Goal: Information Seeking & Learning: Learn about a topic

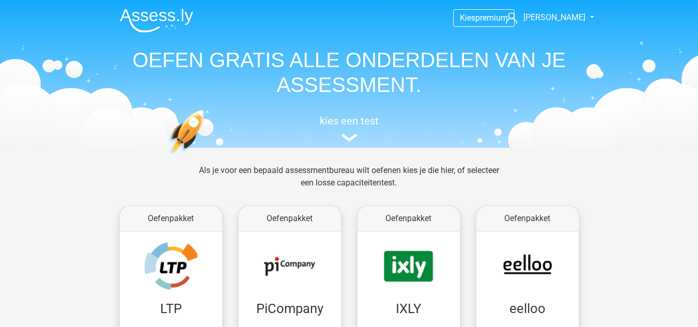
scroll to position [745, 0]
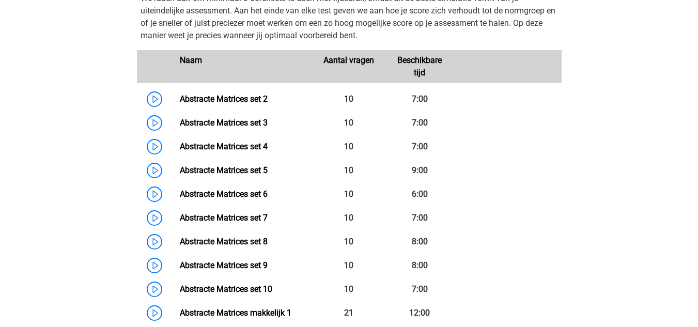
scroll to position [750, 0]
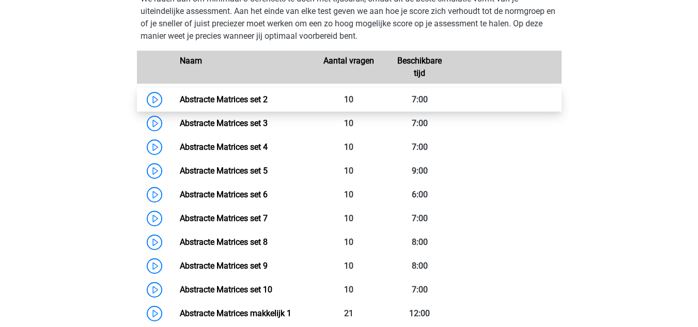
click at [180, 98] on link "Abstracte Matrices set 2" at bounding box center [224, 99] width 88 height 10
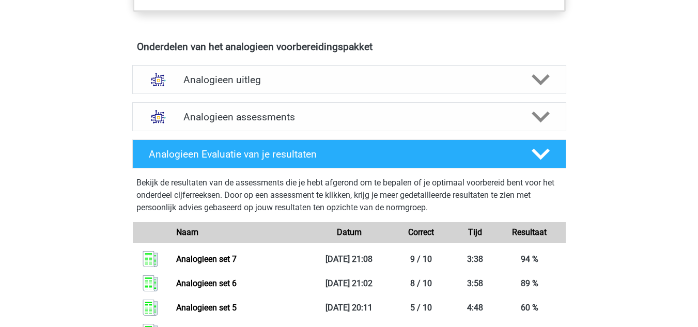
scroll to position [561, 0]
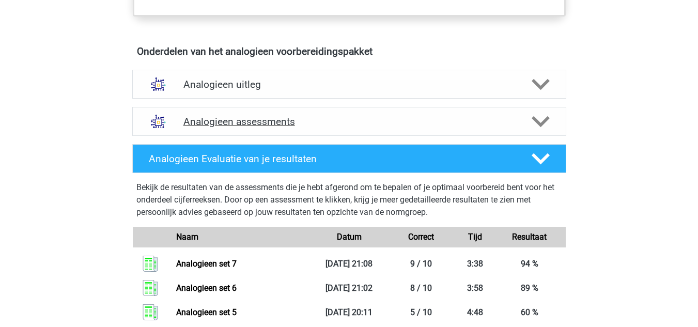
click at [253, 120] on h4 "Analogieen assessments" at bounding box center [348, 122] width 331 height 12
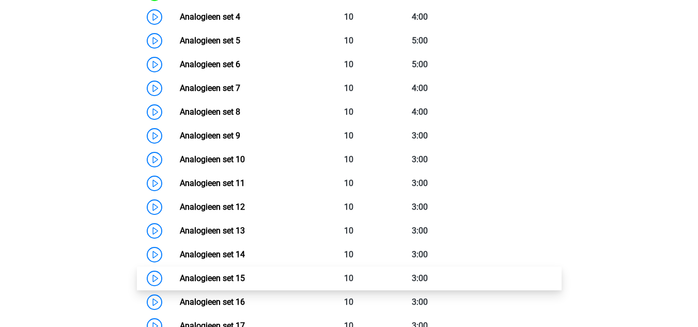
scroll to position [829, 0]
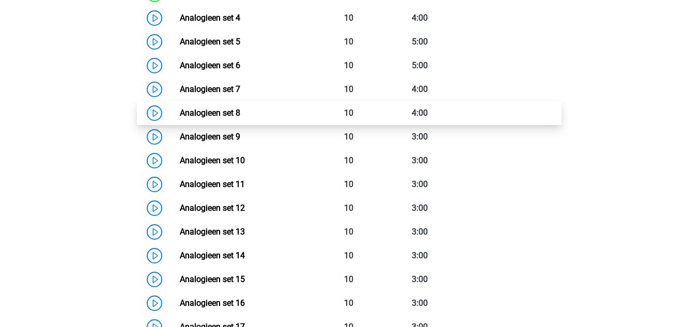
click at [180, 114] on link "Analogieen set 8" at bounding box center [210, 113] width 60 height 10
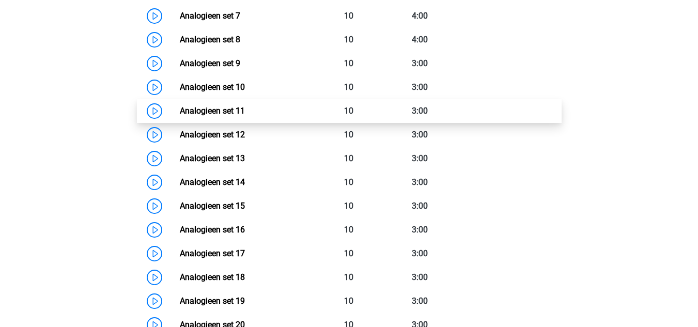
scroll to position [892, 0]
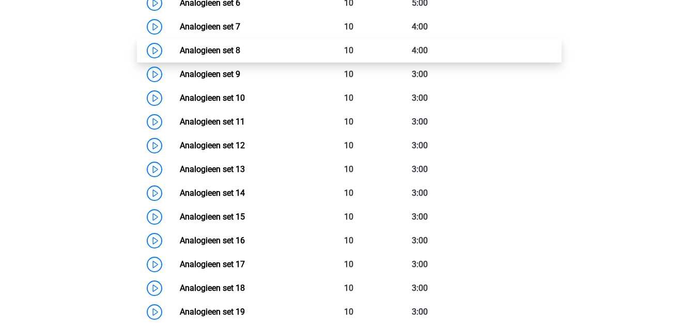
click at [180, 51] on link "Analogieen set 8" at bounding box center [210, 50] width 60 height 10
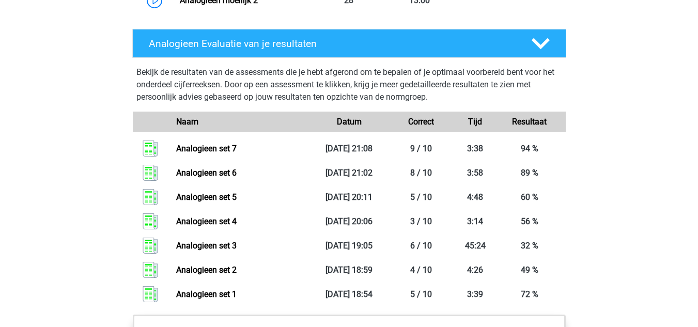
scroll to position [1324, 0]
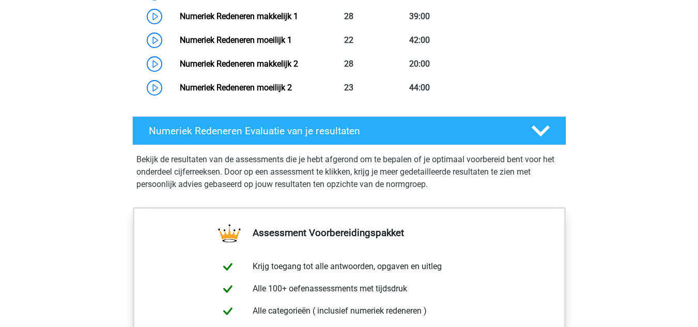
scroll to position [1046, 0]
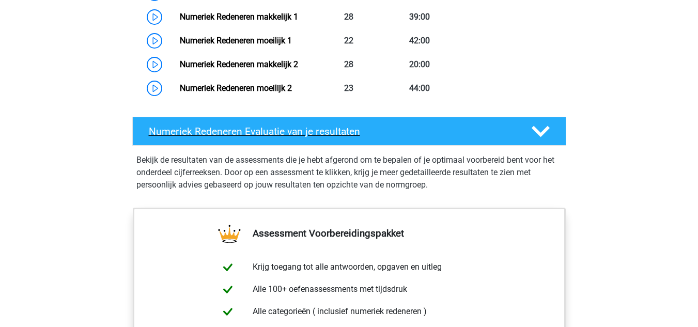
click at [252, 137] on h4 "Numeriek Redeneren Evaluatie van je resultaten" at bounding box center [332, 131] width 366 height 12
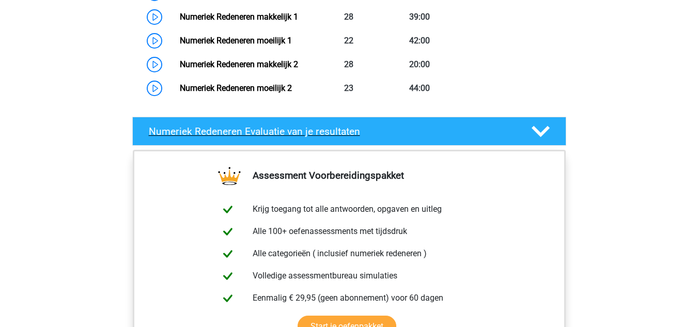
click at [252, 137] on h4 "Numeriek Redeneren Evaluatie van je resultaten" at bounding box center [332, 131] width 366 height 12
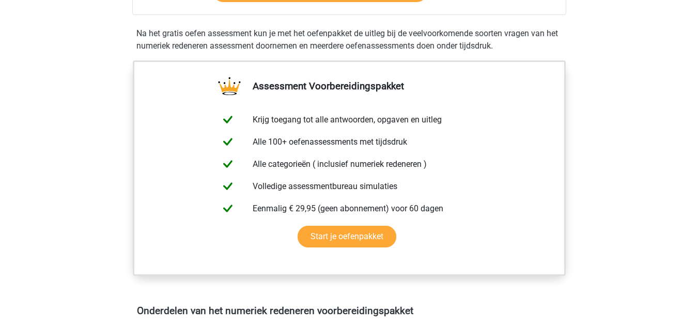
scroll to position [606, 0]
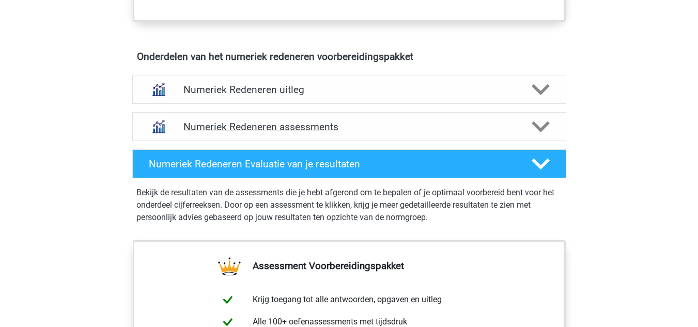
click at [244, 132] on h4 "Numeriek Redeneren assessments" at bounding box center [348, 127] width 331 height 12
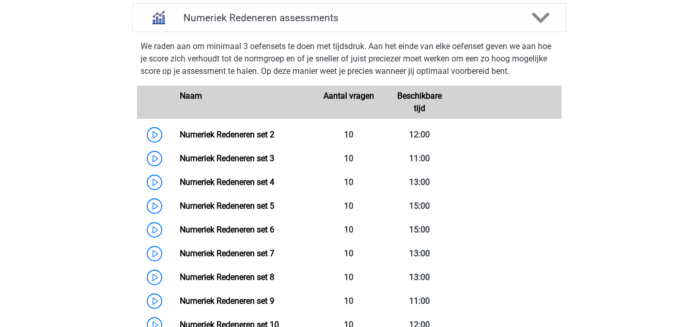
scroll to position [718, 0]
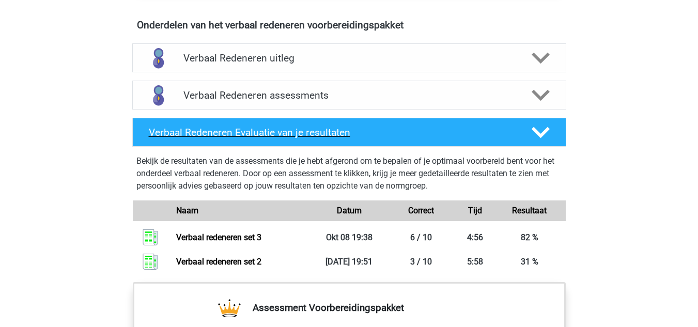
scroll to position [599, 0]
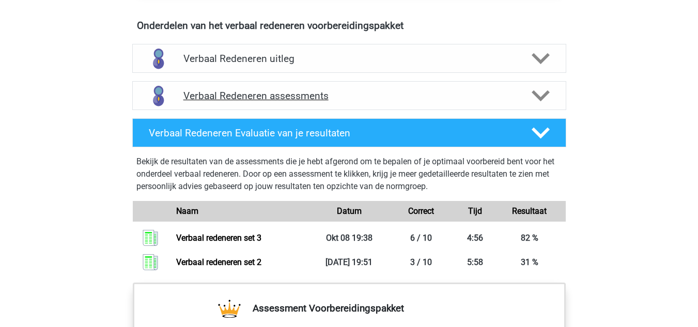
click at [258, 93] on h4 "Verbaal Redeneren assessments" at bounding box center [348, 96] width 331 height 12
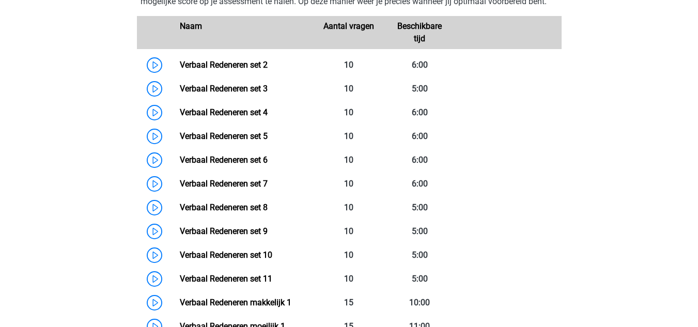
scroll to position [742, 0]
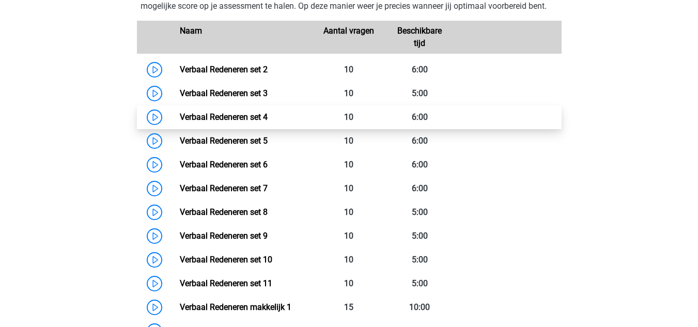
click at [180, 117] on link "Verbaal Redeneren set 4" at bounding box center [224, 117] width 88 height 10
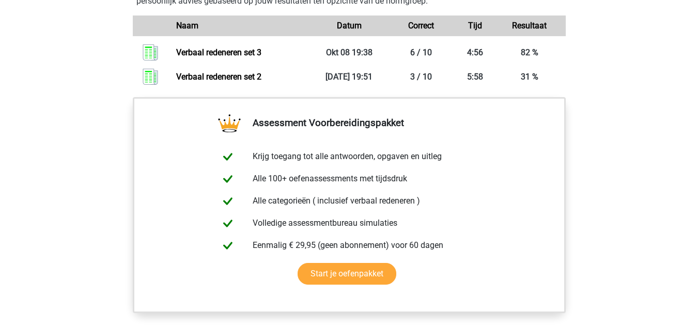
scroll to position [1216, 0]
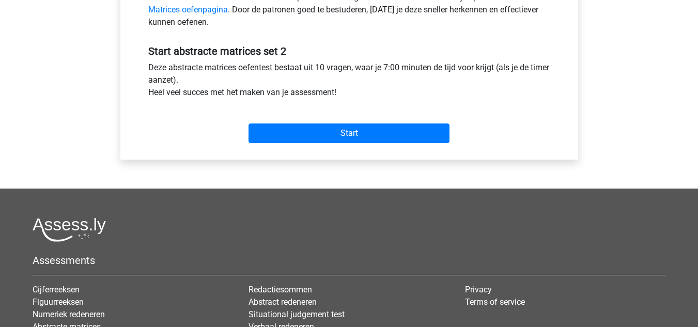
scroll to position [352, 0]
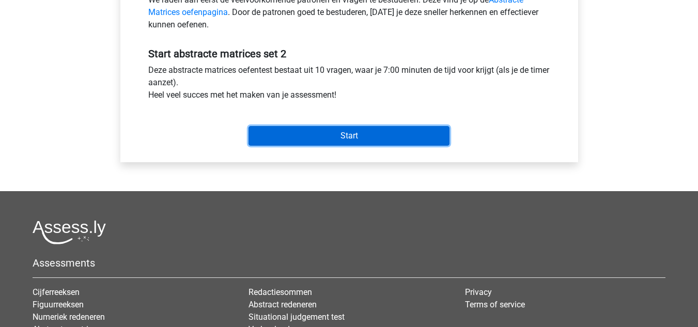
click at [343, 134] on input "Start" at bounding box center [348, 136] width 201 height 20
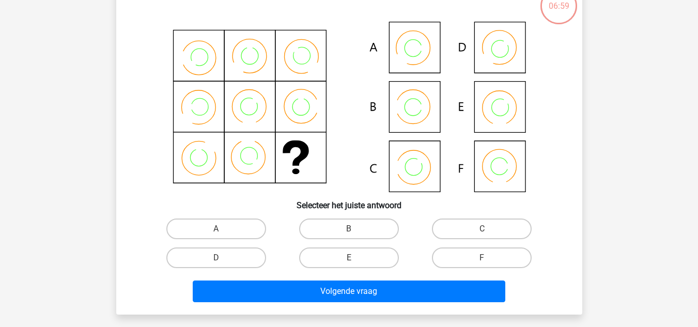
scroll to position [80, 0]
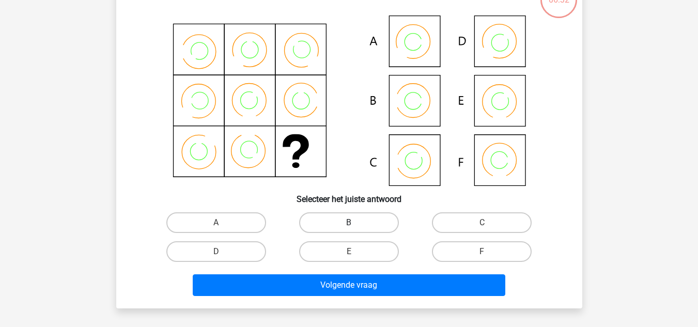
click at [366, 220] on label "B" at bounding box center [349, 222] width 100 height 21
click at [355, 223] on input "B" at bounding box center [352, 226] width 7 height 7
radio input "true"
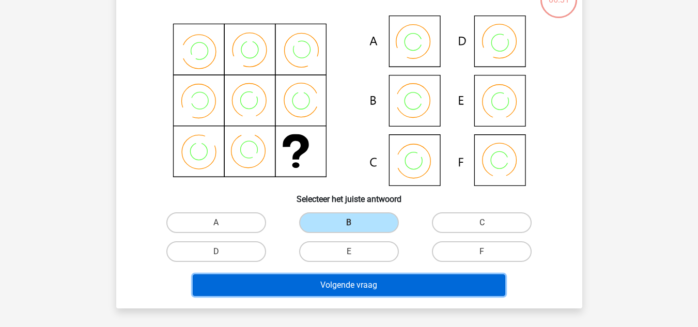
click at [367, 291] on button "Volgende vraag" at bounding box center [349, 285] width 312 height 22
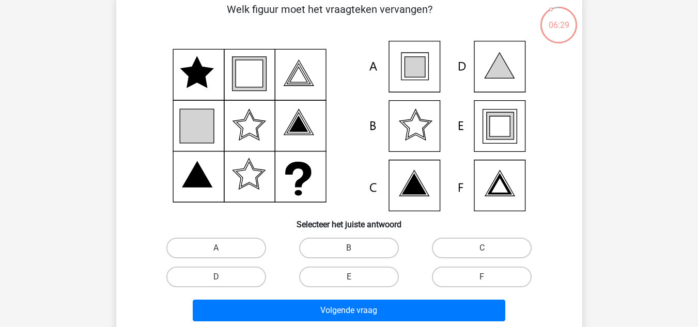
scroll to position [56, 0]
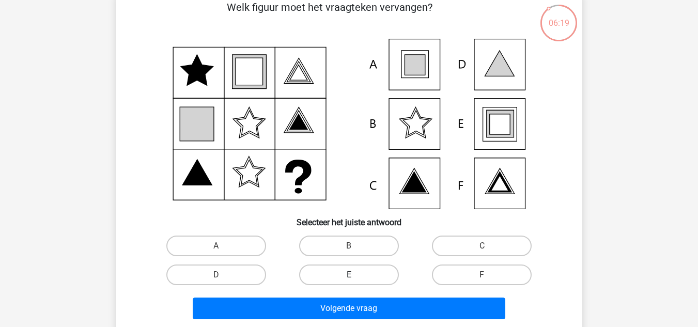
click at [361, 274] on label "E" at bounding box center [349, 274] width 100 height 21
click at [355, 275] on input "E" at bounding box center [352, 278] width 7 height 7
radio input "true"
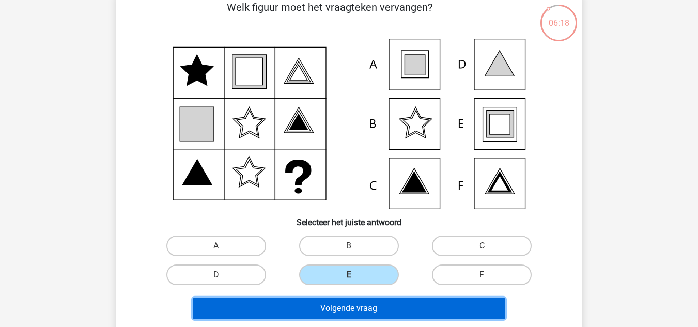
click at [368, 305] on button "Volgende vraag" at bounding box center [349, 308] width 312 height 22
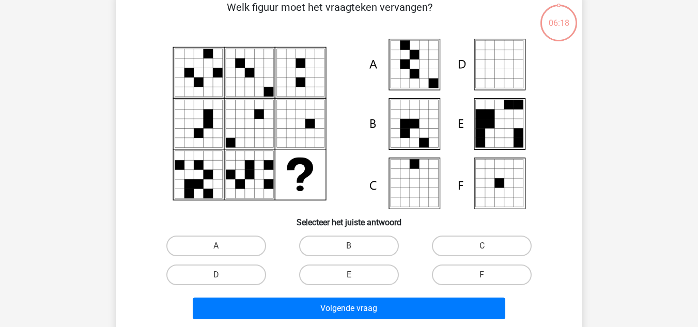
scroll to position [48, 0]
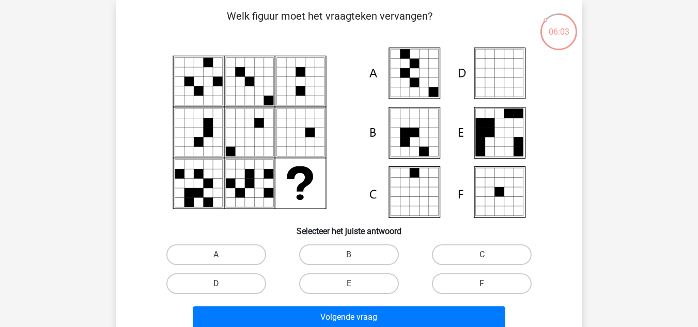
click at [217, 256] on input "A" at bounding box center [219, 258] width 7 height 7
radio input "true"
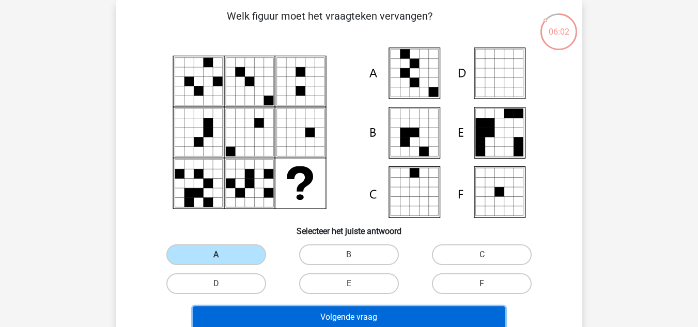
click at [305, 309] on button "Volgende vraag" at bounding box center [349, 317] width 312 height 22
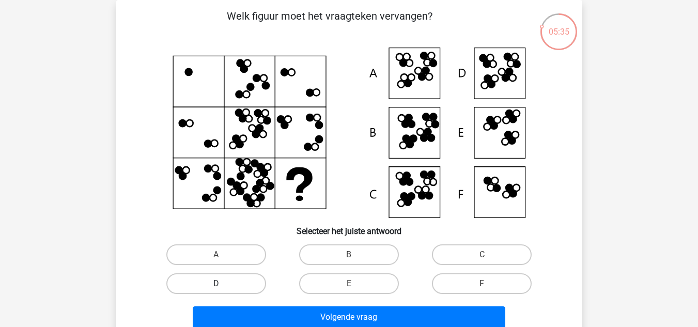
click at [251, 279] on label "D" at bounding box center [216, 283] width 100 height 21
click at [223, 283] on input "D" at bounding box center [219, 286] width 7 height 7
radio input "true"
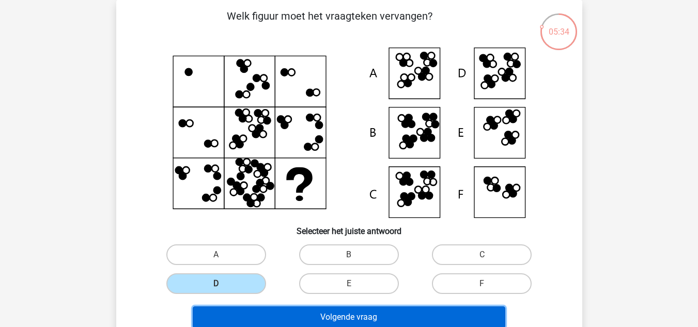
click at [294, 322] on button "Volgende vraag" at bounding box center [349, 317] width 312 height 22
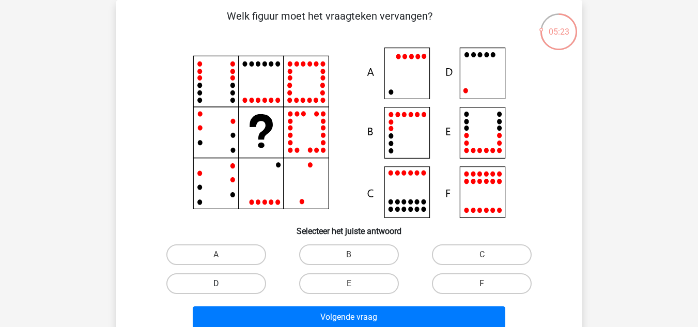
click at [255, 284] on label "D" at bounding box center [216, 283] width 100 height 21
click at [223, 284] on input "D" at bounding box center [219, 286] width 7 height 7
radio input "true"
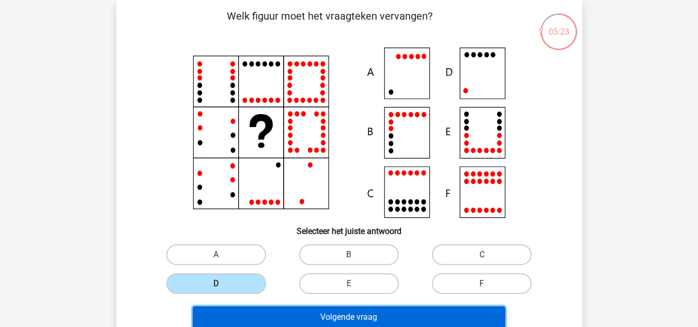
click at [305, 311] on button "Volgende vraag" at bounding box center [349, 317] width 312 height 22
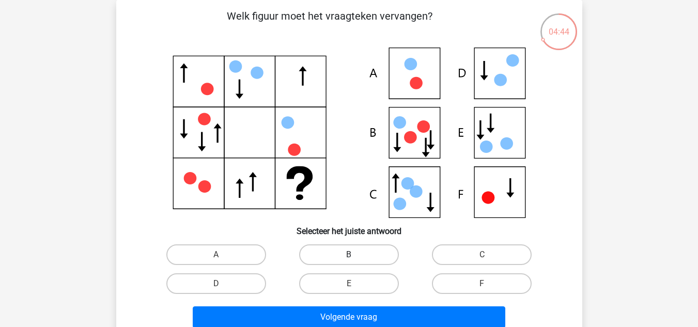
click at [362, 255] on label "B" at bounding box center [349, 254] width 100 height 21
click at [355, 255] on input "B" at bounding box center [352, 258] width 7 height 7
radio input "true"
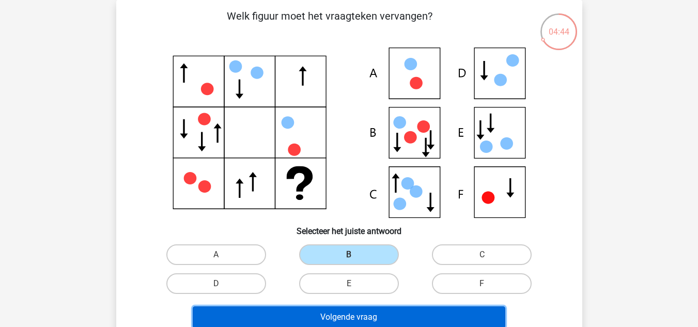
click at [364, 310] on button "Volgende vraag" at bounding box center [349, 317] width 312 height 22
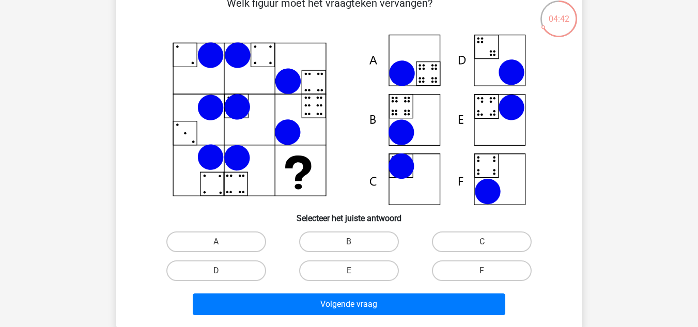
scroll to position [61, 0]
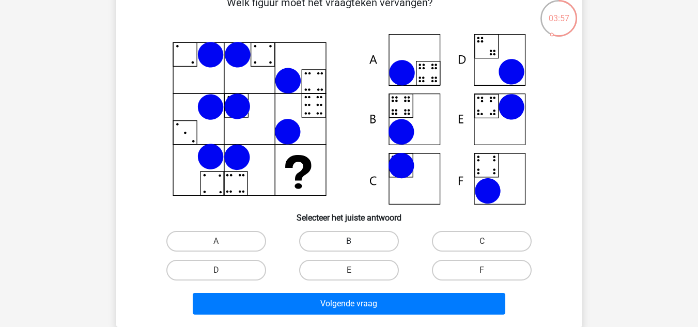
click at [342, 244] on label "B" at bounding box center [349, 241] width 100 height 21
click at [349, 244] on input "B" at bounding box center [352, 244] width 7 height 7
radio input "true"
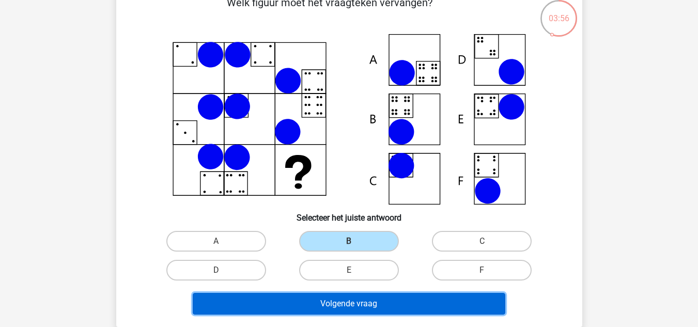
click at [342, 299] on button "Volgende vraag" at bounding box center [349, 304] width 312 height 22
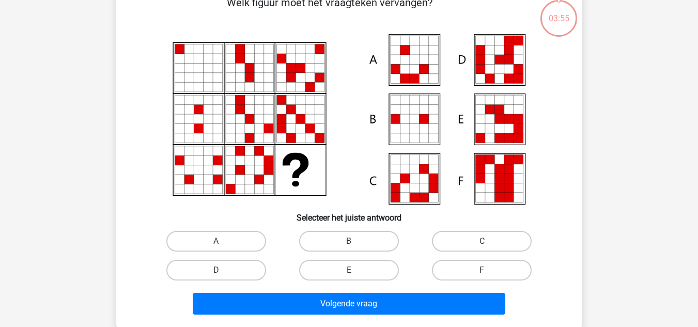
scroll to position [48, 0]
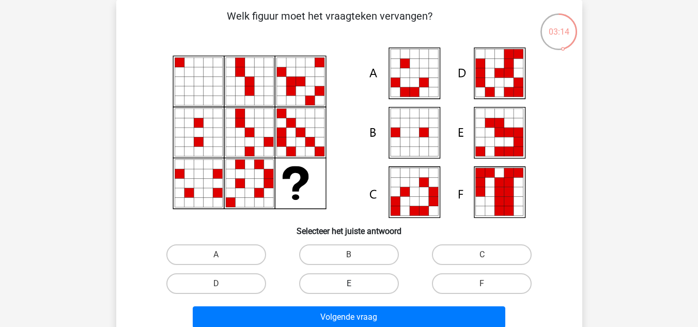
click at [376, 287] on label "E" at bounding box center [349, 283] width 100 height 21
click at [355, 287] on input "E" at bounding box center [352, 286] width 7 height 7
radio input "true"
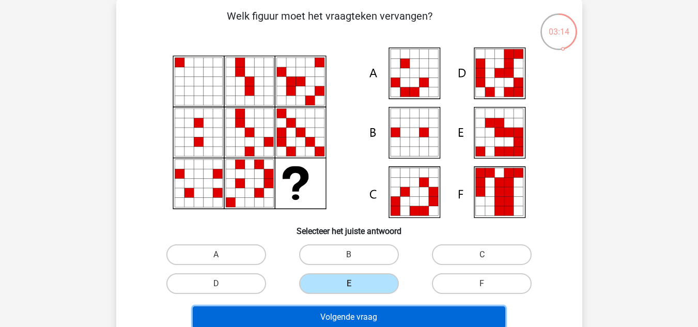
click at [397, 323] on button "Volgende vraag" at bounding box center [349, 317] width 312 height 22
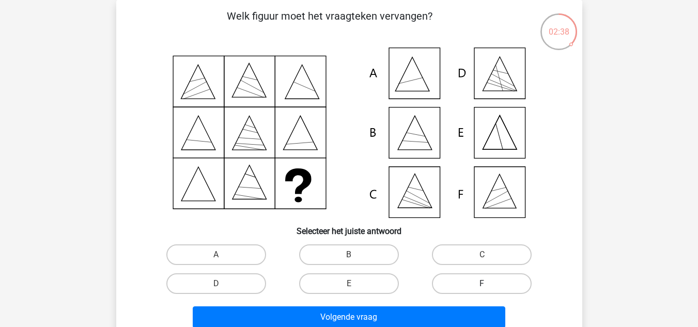
click at [457, 279] on label "F" at bounding box center [482, 283] width 100 height 21
click at [482, 283] on input "F" at bounding box center [485, 286] width 7 height 7
radio input "true"
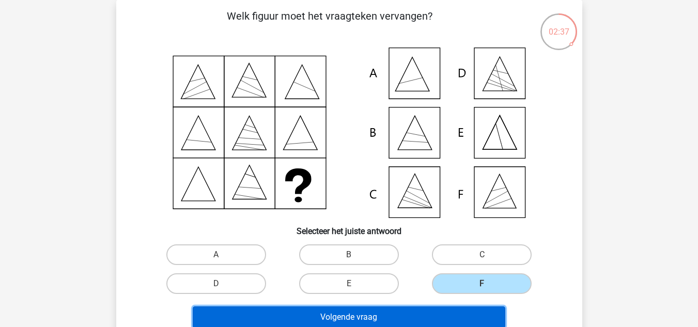
click at [409, 311] on button "Volgende vraag" at bounding box center [349, 317] width 312 height 22
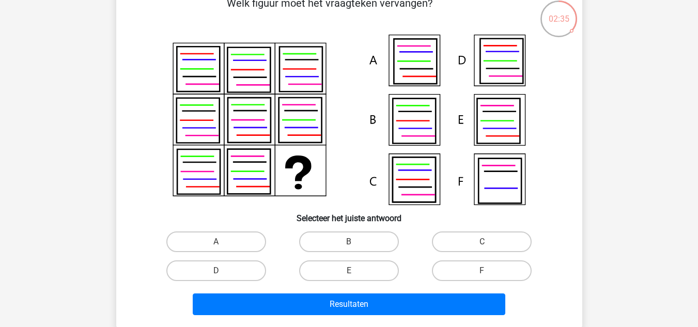
scroll to position [64, 0]
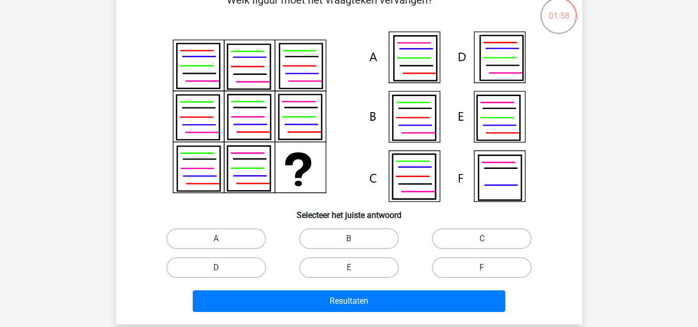
click at [239, 228] on div "A" at bounding box center [216, 238] width 133 height 29
click at [248, 241] on label "A" at bounding box center [216, 238] width 100 height 21
click at [223, 241] on input "A" at bounding box center [219, 242] width 7 height 7
radio input "true"
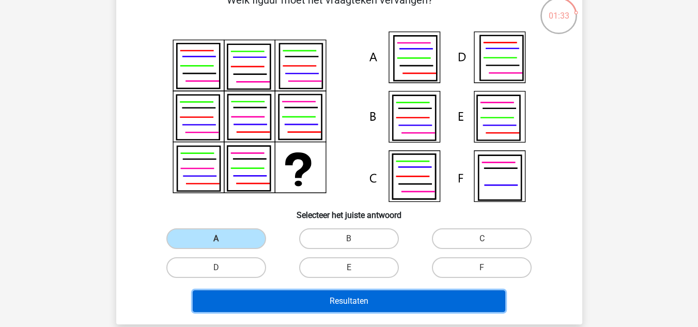
click at [364, 304] on button "Resultaten" at bounding box center [349, 301] width 312 height 22
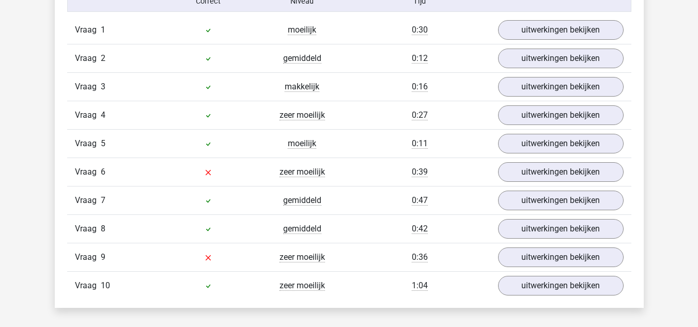
scroll to position [877, 0]
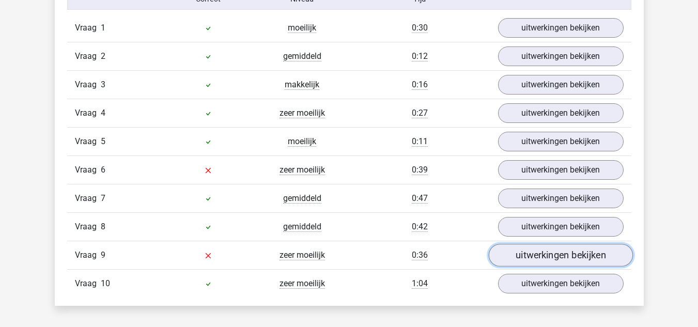
click at [535, 262] on link "uitwerkingen bekijken" at bounding box center [560, 255] width 144 height 23
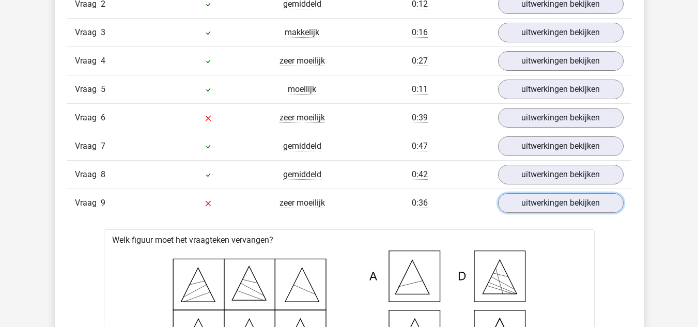
scroll to position [928, 0]
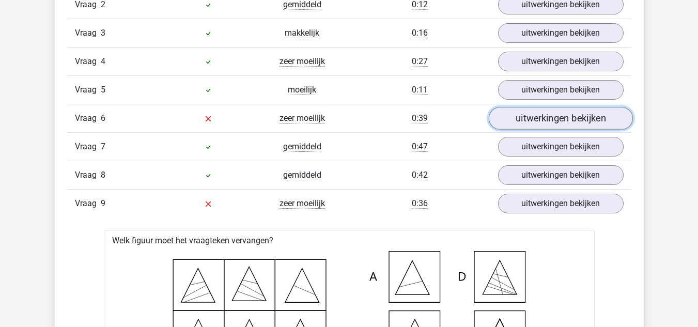
click at [517, 117] on link "uitwerkingen bekijken" at bounding box center [560, 118] width 144 height 23
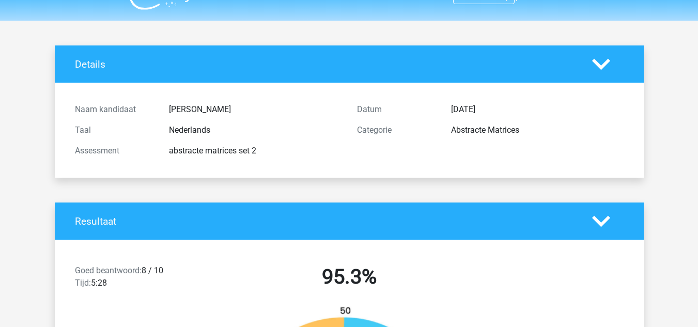
scroll to position [0, 0]
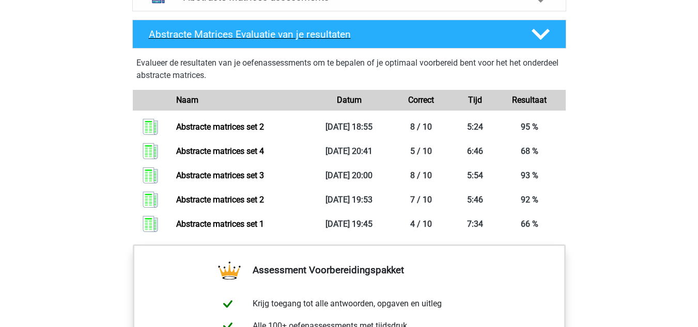
scroll to position [723, 0]
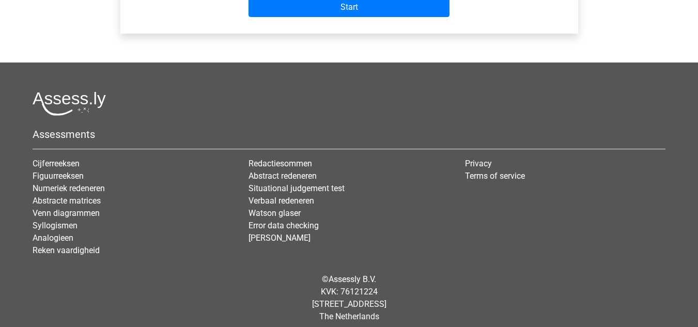
scroll to position [481, 0]
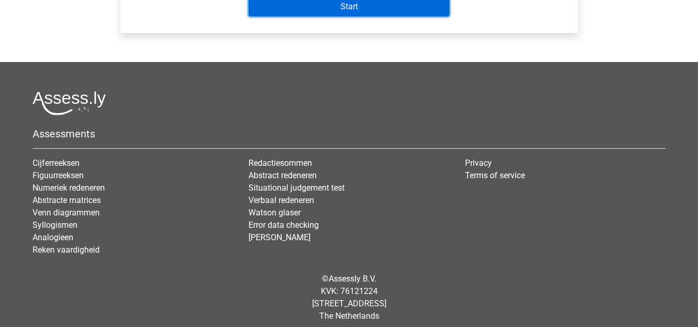
click at [304, 11] on input "Start" at bounding box center [348, 7] width 201 height 20
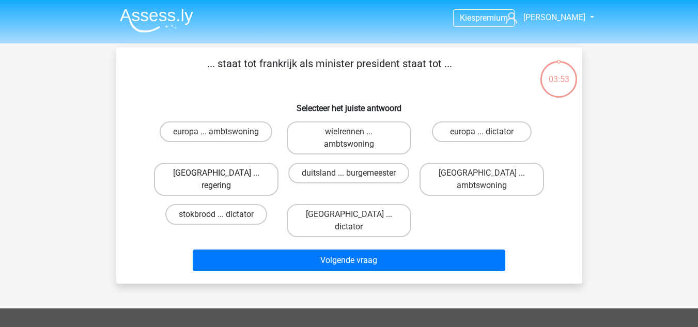
click at [247, 168] on label "[GEOGRAPHIC_DATA] ... regering" at bounding box center [216, 179] width 124 height 33
click at [223, 173] on input "[GEOGRAPHIC_DATA] ... regering" at bounding box center [219, 176] width 7 height 7
radio input "true"
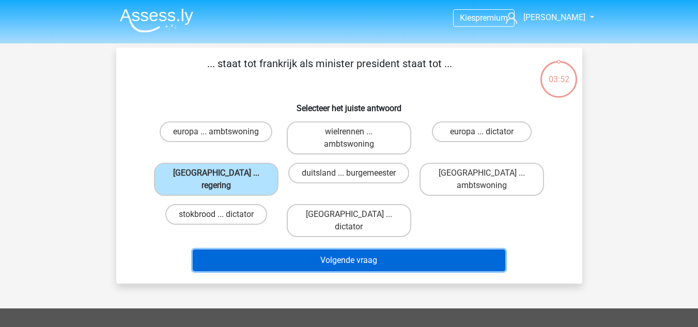
click at [391, 249] on button "Volgende vraag" at bounding box center [349, 260] width 312 height 22
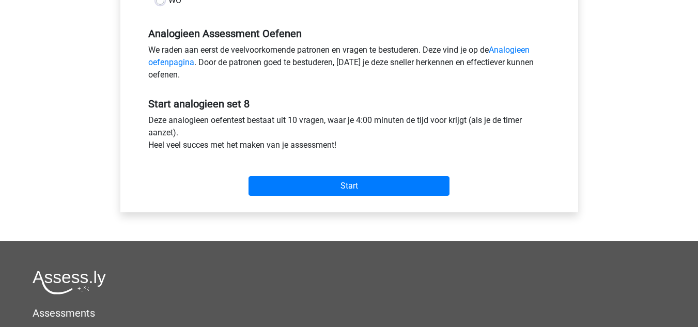
scroll to position [307, 0]
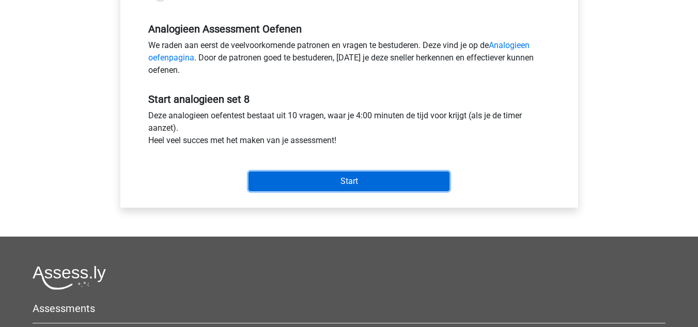
click at [326, 181] on input "Start" at bounding box center [348, 181] width 201 height 20
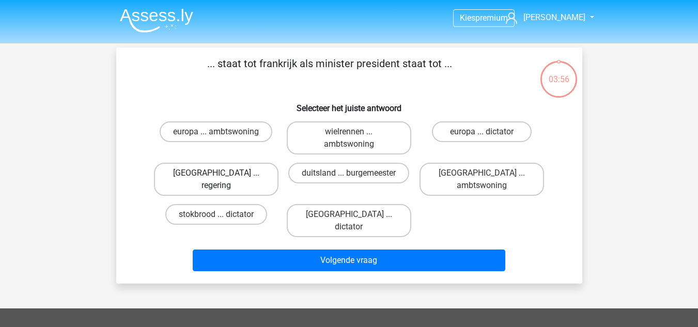
click at [248, 174] on label "[GEOGRAPHIC_DATA] ... regering" at bounding box center [216, 179] width 124 height 33
click at [223, 174] on input "[GEOGRAPHIC_DATA] ... regering" at bounding box center [219, 176] width 7 height 7
radio input "true"
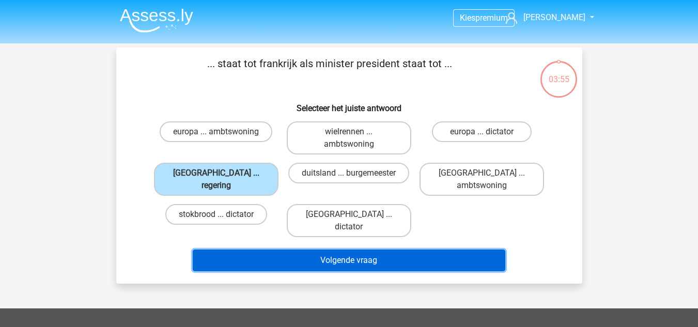
click at [351, 249] on button "Volgende vraag" at bounding box center [349, 260] width 312 height 22
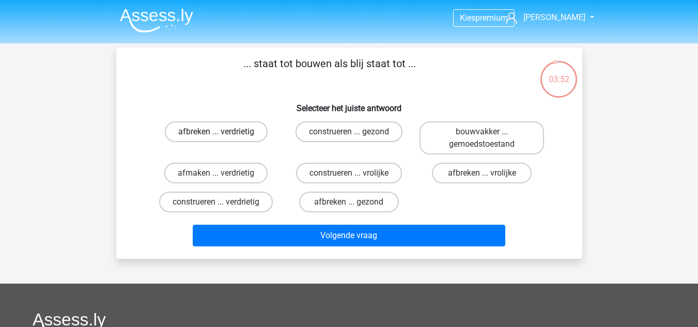
click at [225, 126] on label "afbreken ... verdrietig" at bounding box center [216, 131] width 103 height 21
click at [223, 132] on input "afbreken ... verdrietig" at bounding box center [219, 135] width 7 height 7
radio input "true"
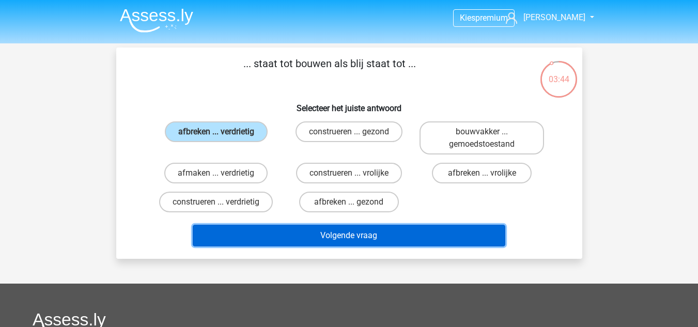
click at [378, 241] on button "Volgende vraag" at bounding box center [349, 236] width 312 height 22
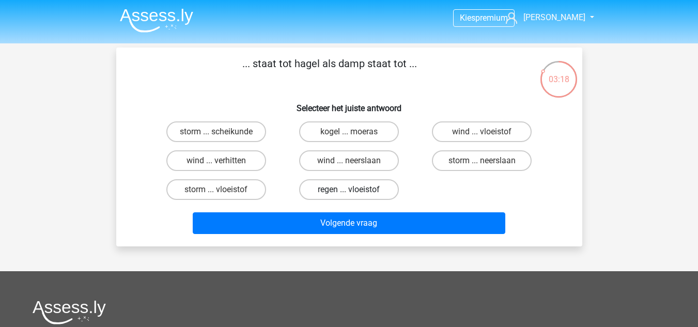
click at [343, 194] on label "regen ... vloeistof" at bounding box center [349, 189] width 100 height 21
click at [349, 194] on input "regen ... vloeistof" at bounding box center [352, 192] width 7 height 7
radio input "true"
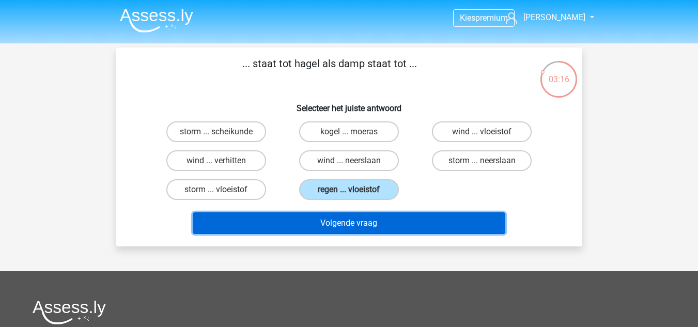
click at [395, 228] on button "Volgende vraag" at bounding box center [349, 223] width 312 height 22
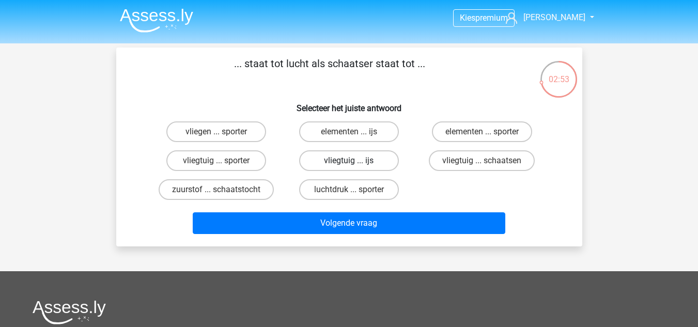
click at [385, 161] on label "vliegtuig ... ijs" at bounding box center [349, 160] width 100 height 21
click at [355, 161] on input "vliegtuig ... ijs" at bounding box center [352, 164] width 7 height 7
radio input "true"
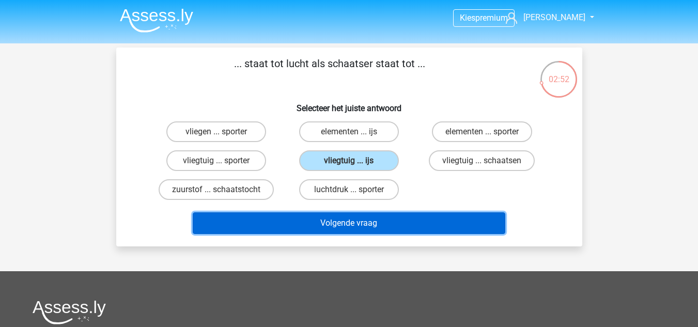
click at [339, 220] on button "Volgende vraag" at bounding box center [349, 223] width 312 height 22
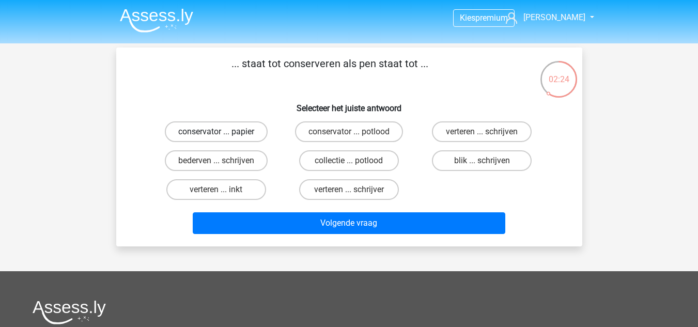
click at [240, 134] on label "conservator ... papier" at bounding box center [216, 131] width 103 height 21
click at [223, 134] on input "conservator ... papier" at bounding box center [219, 135] width 7 height 7
radio input "true"
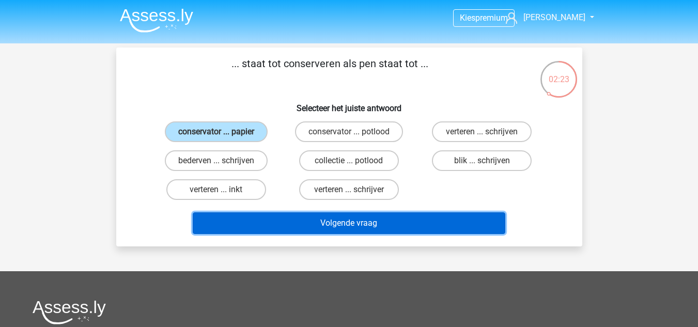
click at [333, 223] on button "Volgende vraag" at bounding box center [349, 223] width 312 height 22
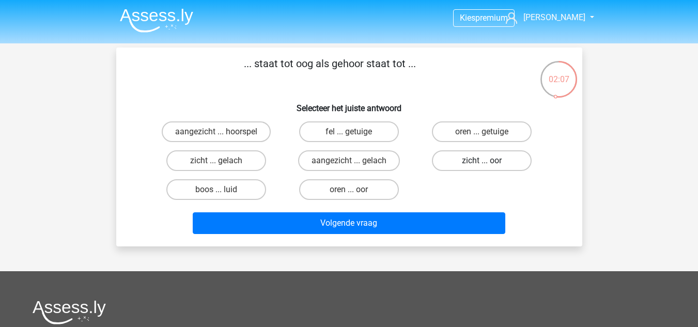
click at [477, 162] on label "zicht ... oor" at bounding box center [482, 160] width 100 height 21
click at [482, 162] on input "zicht ... oor" at bounding box center [485, 164] width 7 height 7
radio input "true"
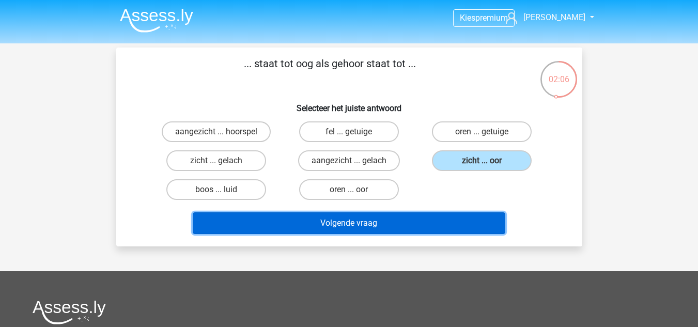
click at [415, 219] on button "Volgende vraag" at bounding box center [349, 223] width 312 height 22
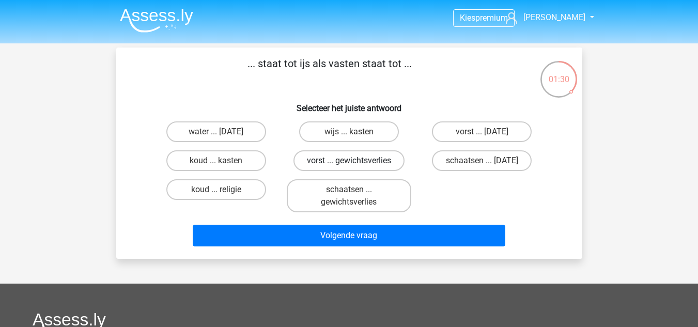
click at [387, 161] on label "vorst ... gewichtsverlies" at bounding box center [348, 160] width 111 height 21
click at [355, 161] on input "vorst ... gewichtsverlies" at bounding box center [352, 164] width 7 height 7
radio input "true"
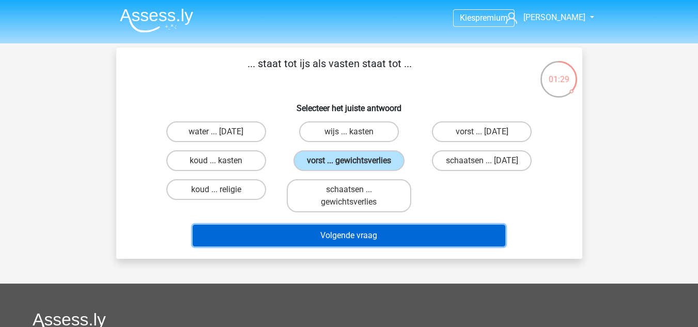
click at [433, 238] on button "Volgende vraag" at bounding box center [349, 236] width 312 height 22
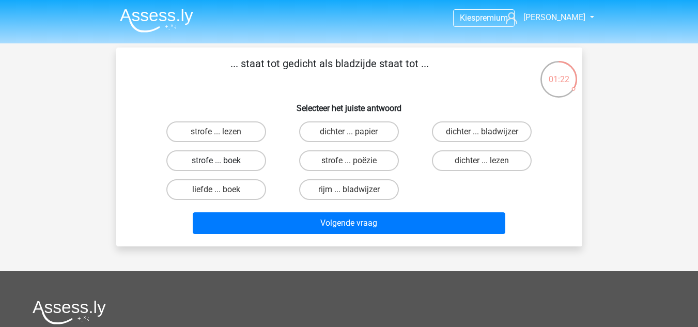
click at [236, 160] on label "strofe ... boek" at bounding box center [216, 160] width 100 height 21
click at [223, 161] on input "strofe ... boek" at bounding box center [219, 164] width 7 height 7
radio input "true"
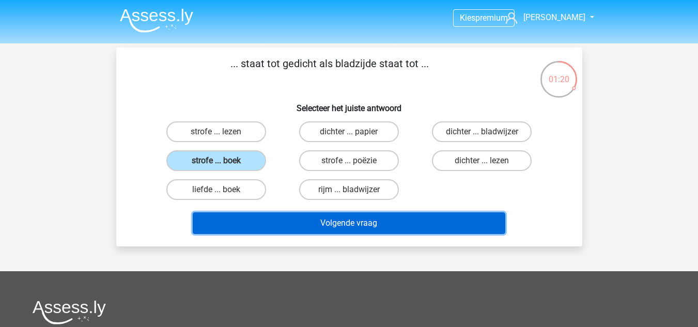
click at [405, 218] on button "Volgende vraag" at bounding box center [349, 223] width 312 height 22
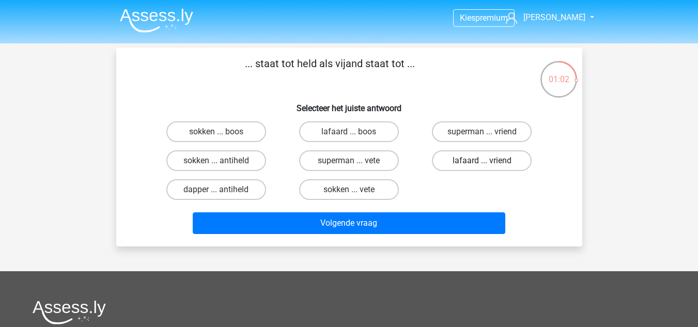
click at [471, 162] on label "lafaard ... vriend" at bounding box center [482, 160] width 100 height 21
click at [482, 162] on input "lafaard ... vriend" at bounding box center [485, 164] width 7 height 7
radio input "true"
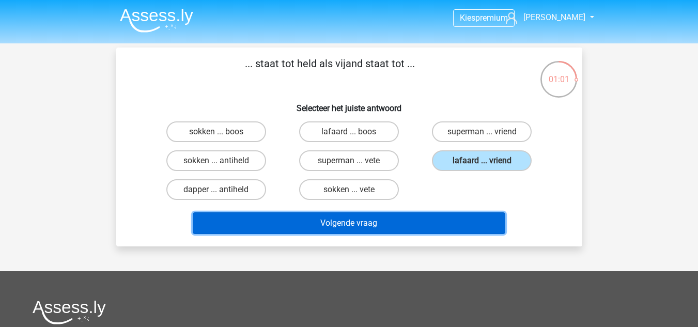
click at [400, 220] on button "Volgende vraag" at bounding box center [349, 223] width 312 height 22
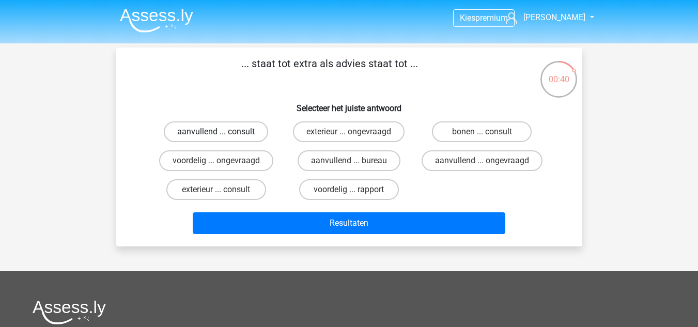
click at [247, 133] on label "aanvullend ... consult" at bounding box center [216, 131] width 104 height 21
click at [223, 133] on input "aanvullend ... consult" at bounding box center [219, 135] width 7 height 7
radio input "true"
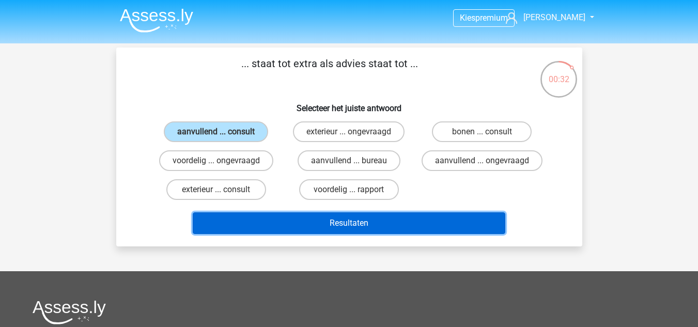
click at [380, 216] on button "Resultaten" at bounding box center [349, 223] width 312 height 22
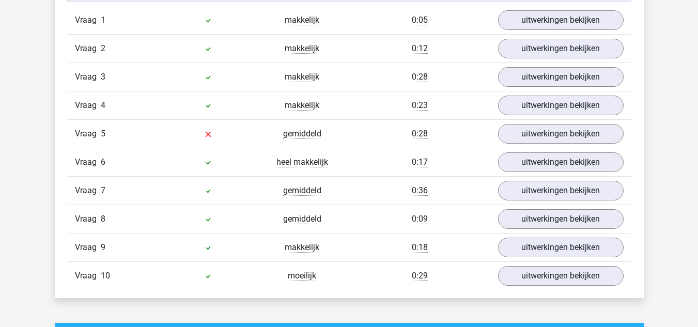
scroll to position [885, 0]
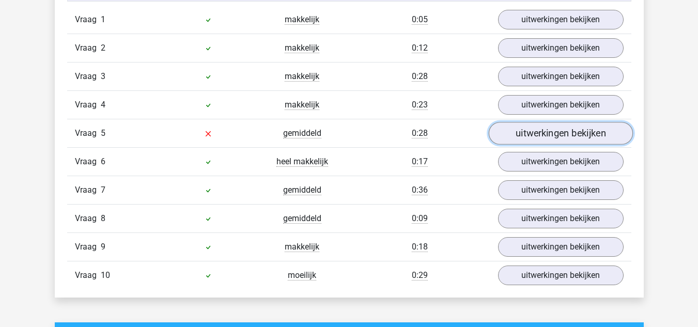
click at [521, 132] on link "uitwerkingen bekijken" at bounding box center [560, 133] width 144 height 23
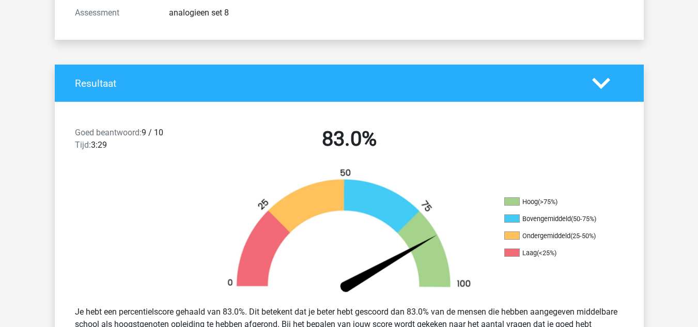
scroll to position [0, 0]
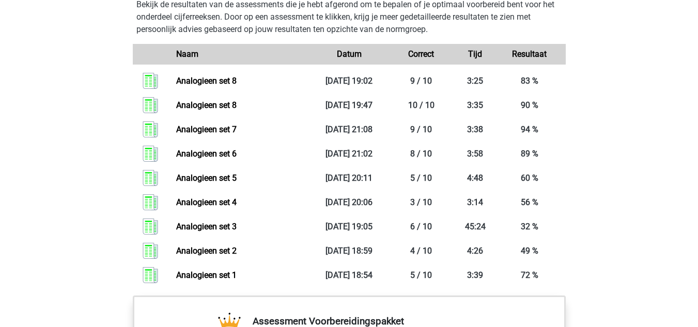
scroll to position [743, 0]
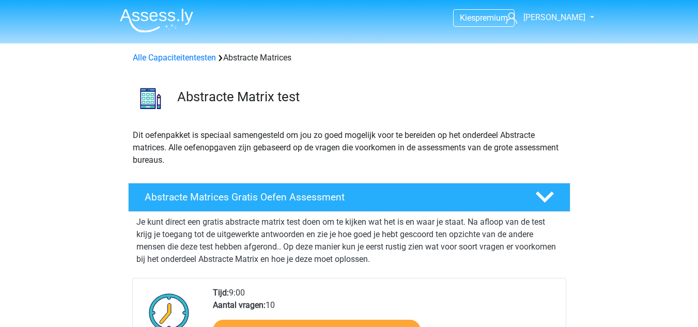
scroll to position [723, 0]
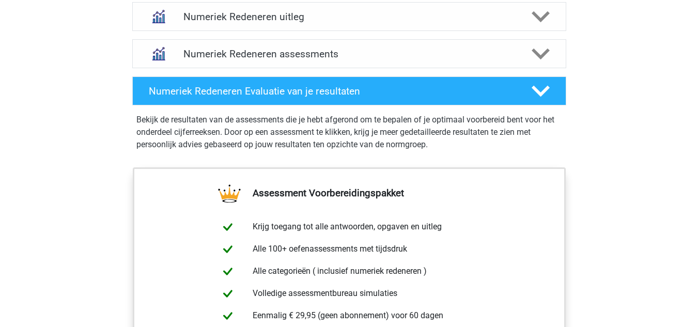
scroll to position [678, 0]
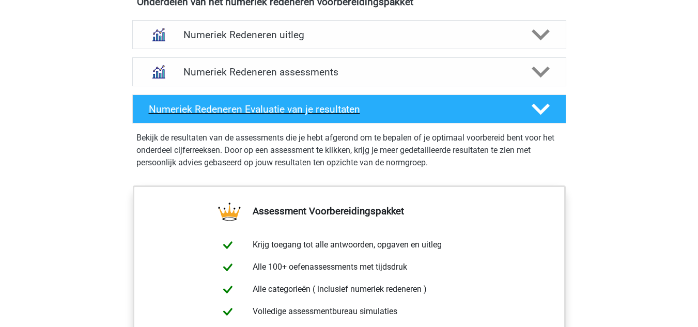
scroll to position [660, 0]
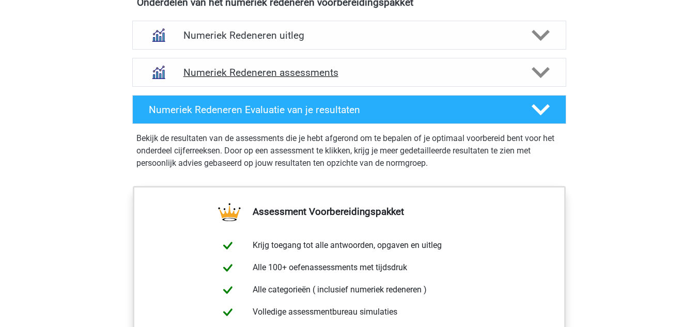
click at [221, 65] on div "Numeriek Redeneren assessments" at bounding box center [349, 72] width 434 height 29
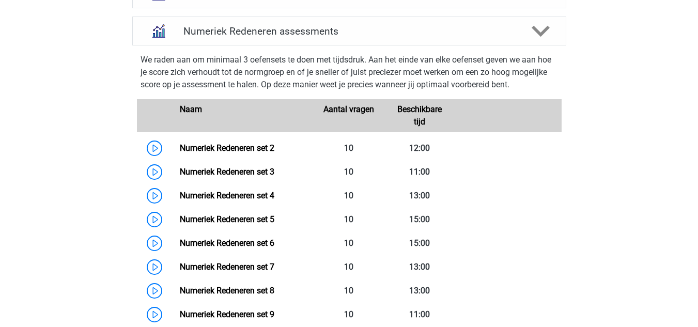
scroll to position [687, 0]
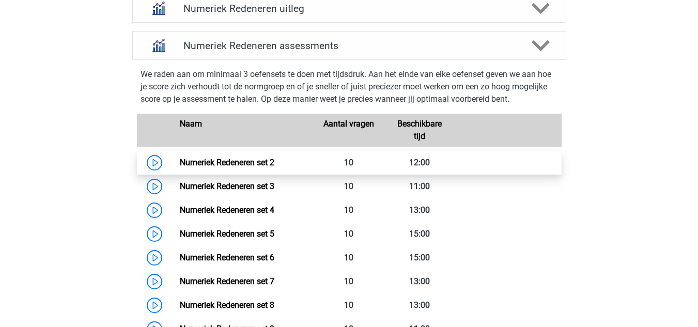
click at [180, 162] on link "Numeriek Redeneren set 2" at bounding box center [227, 162] width 94 height 10
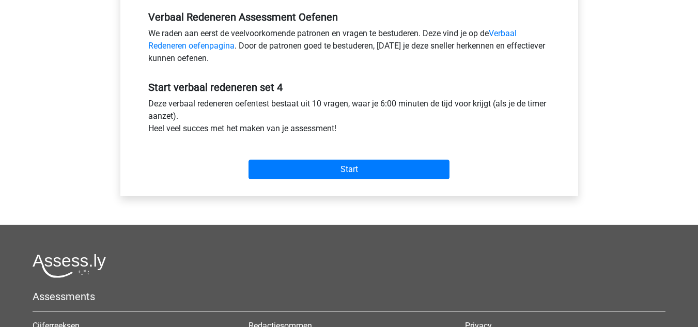
scroll to position [326, 0]
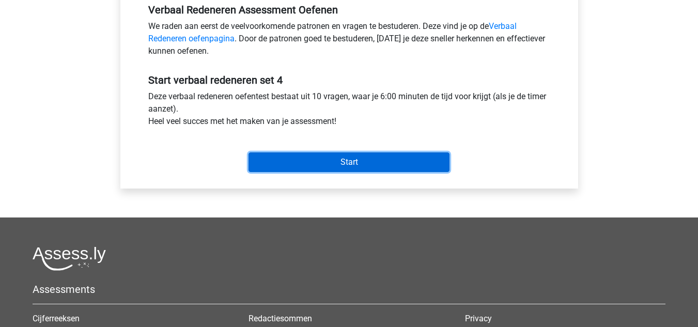
click at [302, 170] on input "Start" at bounding box center [348, 162] width 201 height 20
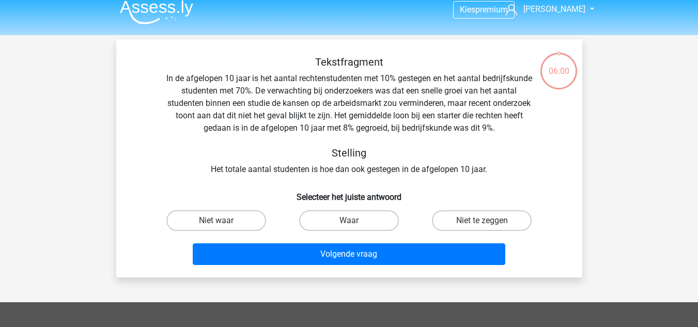
scroll to position [9, 0]
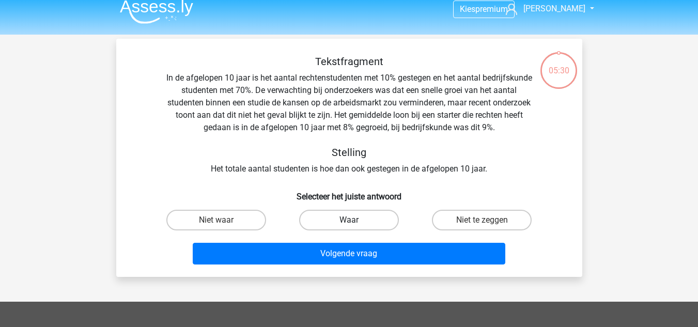
click at [351, 214] on label "Waar" at bounding box center [349, 220] width 100 height 21
click at [351, 220] on input "Waar" at bounding box center [352, 223] width 7 height 7
radio input "true"
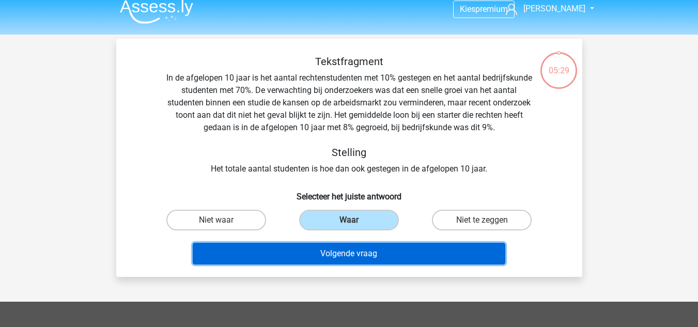
click at [365, 248] on button "Volgende vraag" at bounding box center [349, 254] width 312 height 22
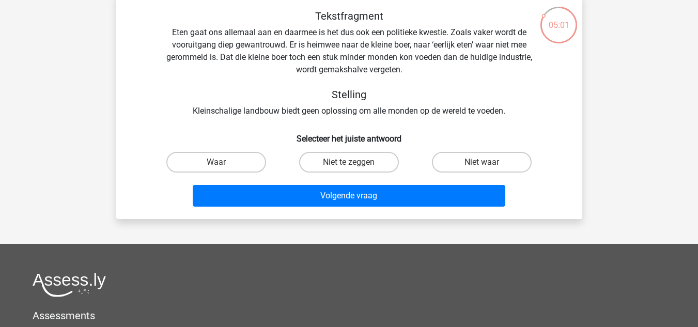
scroll to position [56, 0]
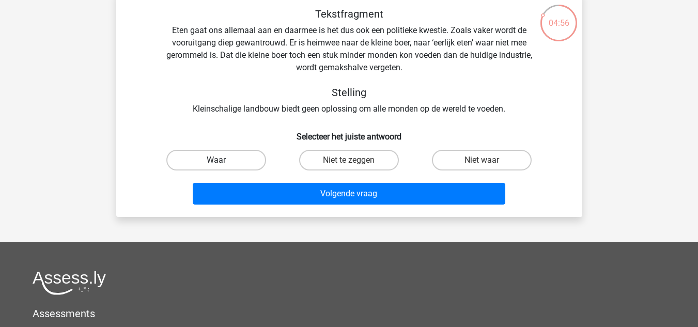
click at [224, 169] on label "Waar" at bounding box center [216, 160] width 100 height 21
click at [223, 167] on input "Waar" at bounding box center [219, 163] width 7 height 7
radio input "true"
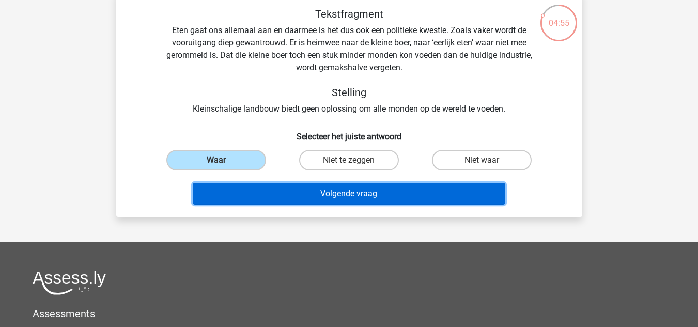
click at [255, 184] on button "Volgende vraag" at bounding box center [349, 194] width 312 height 22
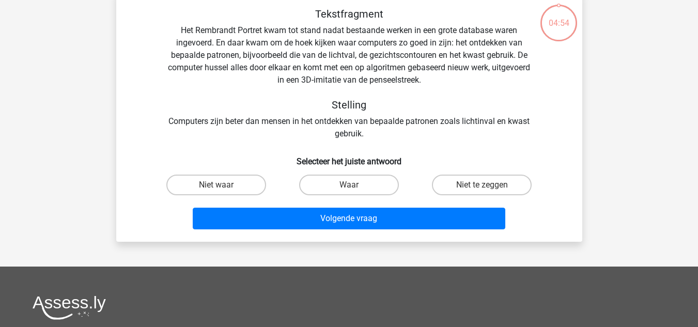
scroll to position [48, 0]
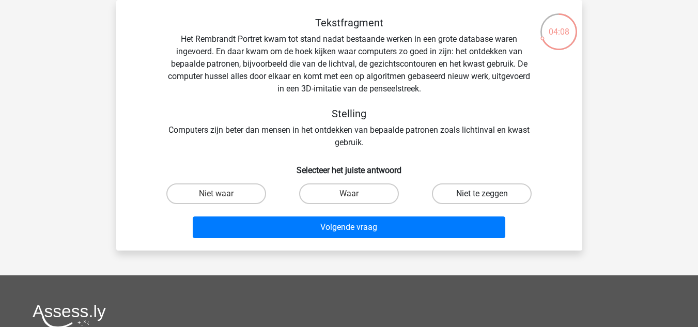
click at [498, 195] on label "Niet te zeggen" at bounding box center [482, 193] width 100 height 21
click at [488, 195] on input "Niet te zeggen" at bounding box center [485, 197] width 7 height 7
radio input "true"
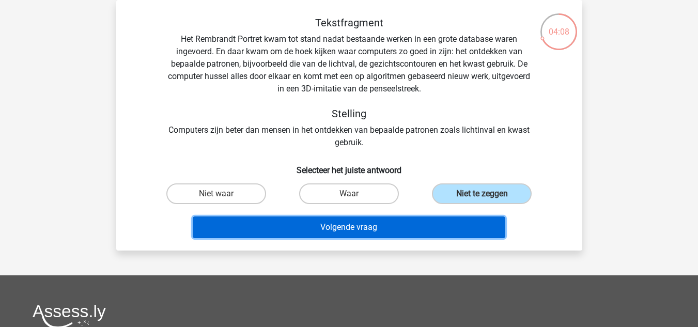
click at [438, 220] on button "Volgende vraag" at bounding box center [349, 227] width 312 height 22
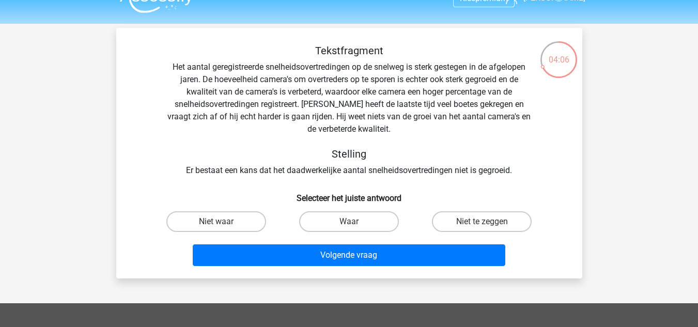
scroll to position [19, 0]
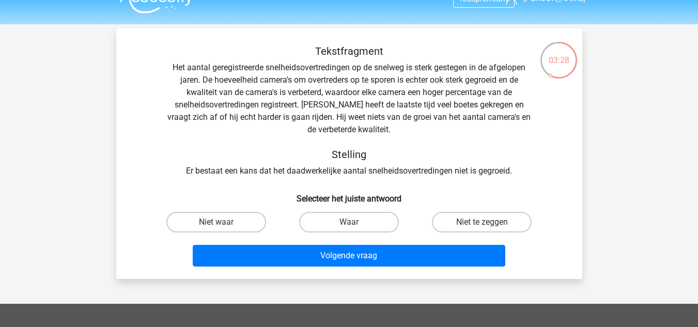
click at [350, 223] on input "Waar" at bounding box center [352, 225] width 7 height 7
radio input "true"
click at [455, 222] on label "Niet te zeggen" at bounding box center [482, 222] width 100 height 21
click at [482, 222] on input "Niet te zeggen" at bounding box center [485, 225] width 7 height 7
radio input "true"
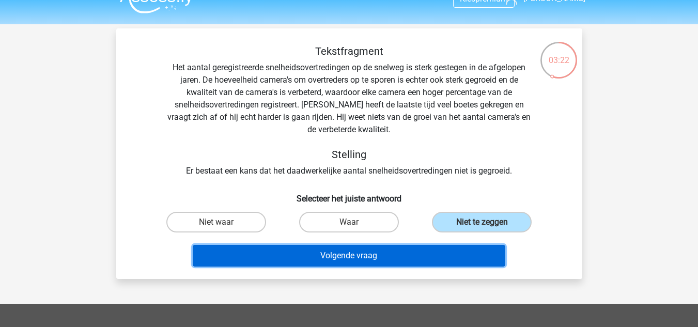
click at [410, 252] on button "Volgende vraag" at bounding box center [349, 256] width 312 height 22
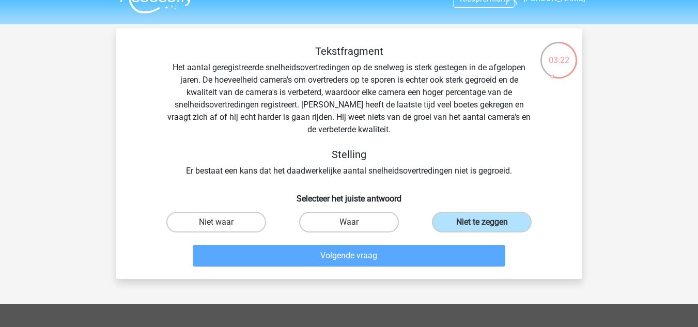
scroll to position [48, 0]
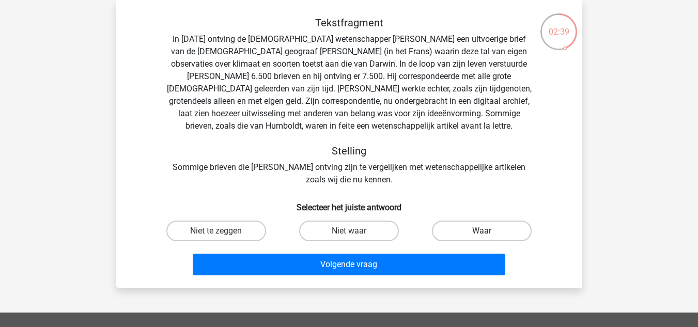
click at [445, 227] on label "Waar" at bounding box center [482, 230] width 100 height 21
click at [482, 231] on input "Waar" at bounding box center [485, 234] width 7 height 7
radio input "true"
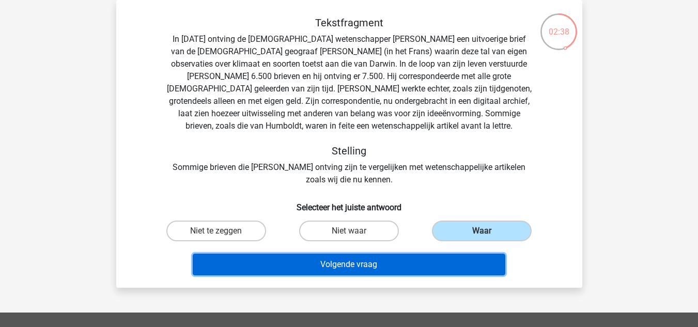
click at [414, 256] on button "Volgende vraag" at bounding box center [349, 265] width 312 height 22
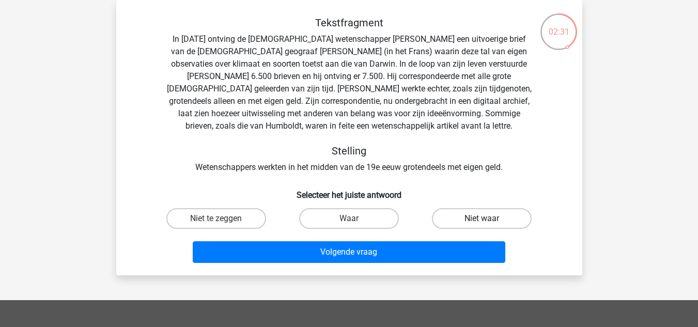
click at [465, 226] on label "Niet waar" at bounding box center [482, 218] width 100 height 21
click at [482, 225] on input "Niet waar" at bounding box center [485, 221] width 7 height 7
radio input "true"
click at [360, 216] on label "Waar" at bounding box center [349, 218] width 100 height 21
click at [355, 218] on input "Waar" at bounding box center [352, 221] width 7 height 7
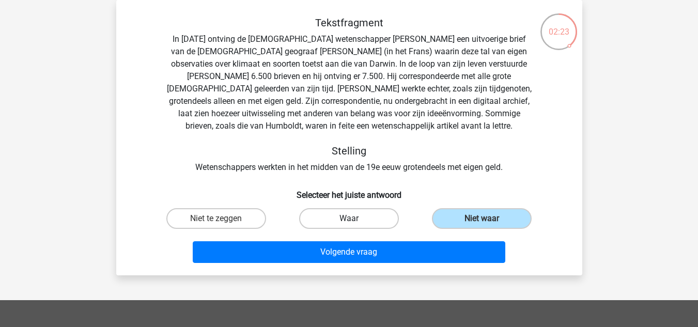
radio input "true"
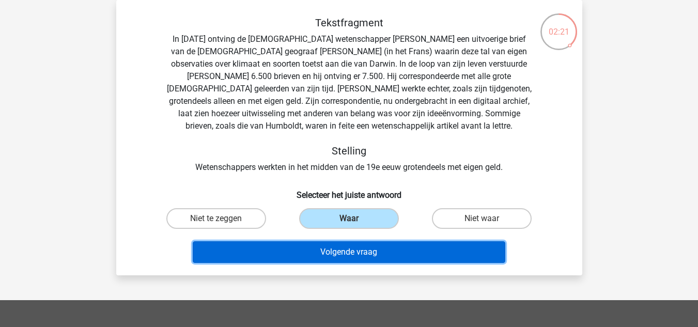
click at [358, 246] on button "Volgende vraag" at bounding box center [349, 252] width 312 height 22
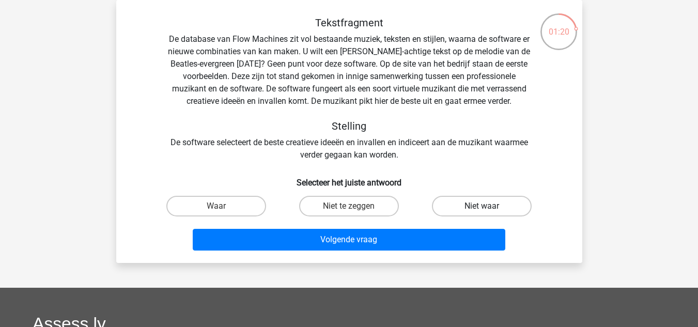
click at [456, 202] on label "Niet waar" at bounding box center [482, 206] width 100 height 21
click at [482, 206] on input "Niet waar" at bounding box center [485, 209] width 7 height 7
radio input "true"
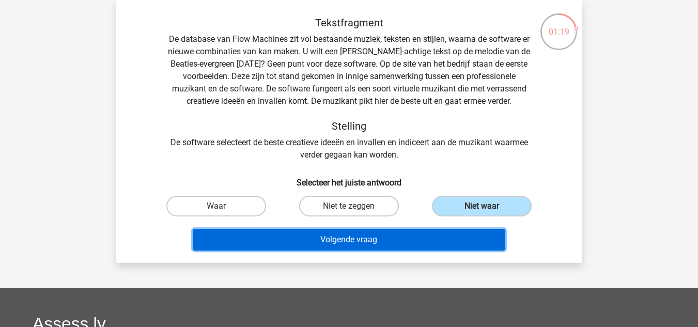
click at [400, 242] on button "Volgende vraag" at bounding box center [349, 240] width 312 height 22
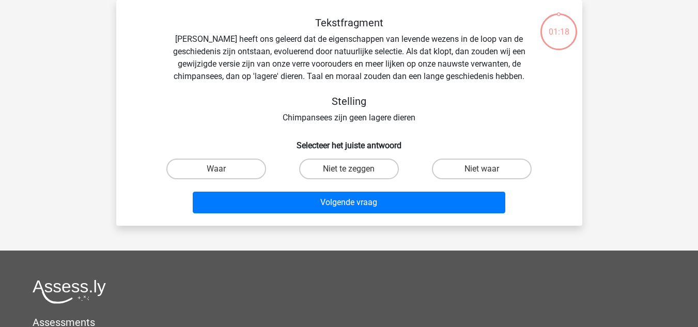
scroll to position [0, 0]
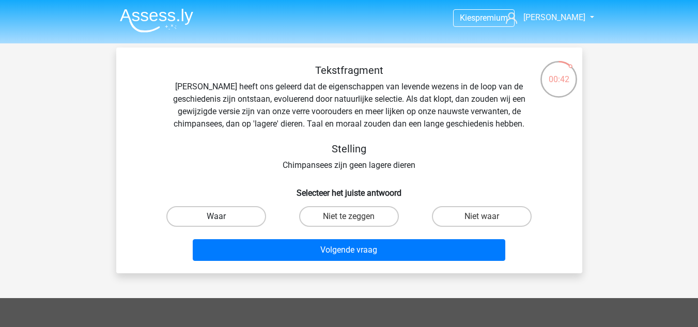
click at [259, 215] on label "Waar" at bounding box center [216, 216] width 100 height 21
click at [223, 216] on input "Waar" at bounding box center [219, 219] width 7 height 7
radio input "true"
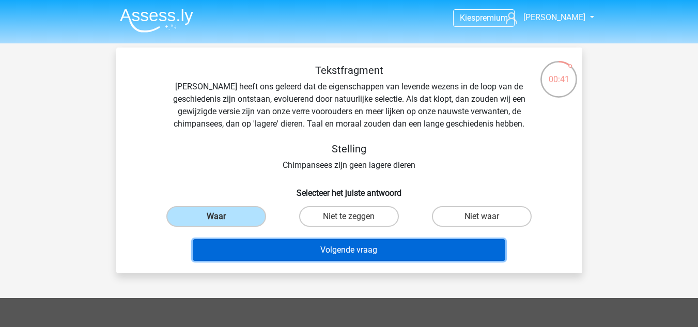
click at [296, 242] on button "Volgende vraag" at bounding box center [349, 250] width 312 height 22
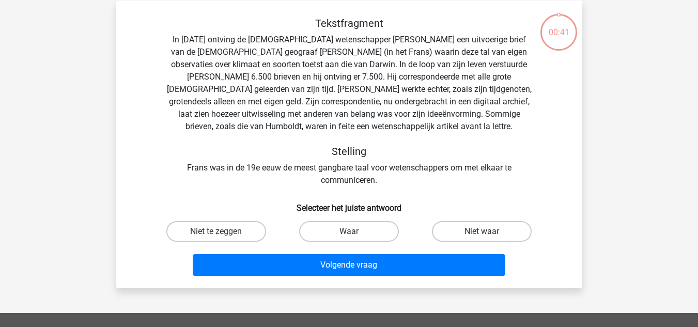
scroll to position [48, 0]
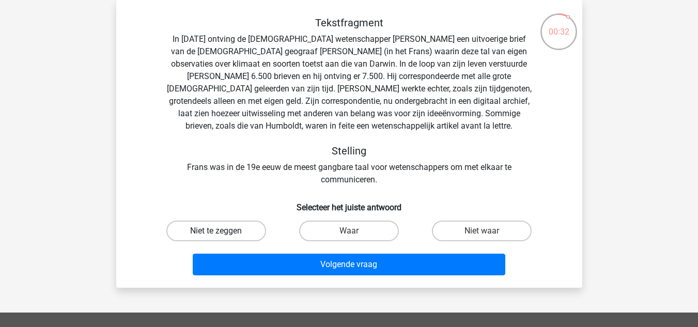
click at [215, 235] on label "Niet te zeggen" at bounding box center [216, 230] width 100 height 21
click at [216, 235] on input "Niet te zeggen" at bounding box center [219, 234] width 7 height 7
radio input "true"
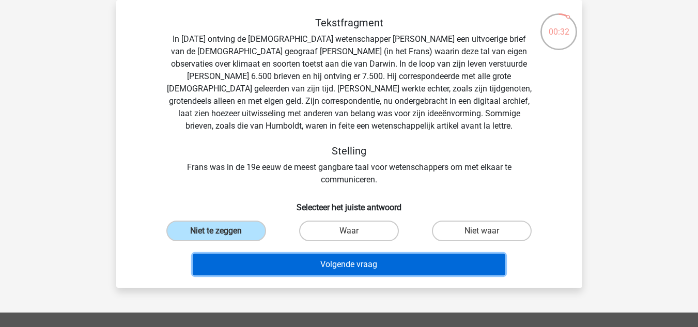
click at [297, 259] on button "Volgende vraag" at bounding box center [349, 265] width 312 height 22
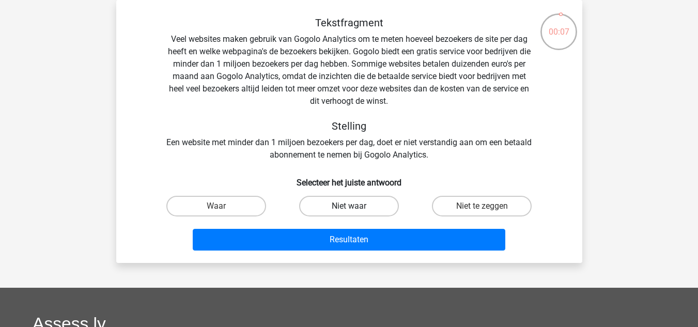
click at [357, 202] on label "Niet waar" at bounding box center [349, 206] width 100 height 21
click at [355, 206] on input "Niet waar" at bounding box center [352, 209] width 7 height 7
radio input "true"
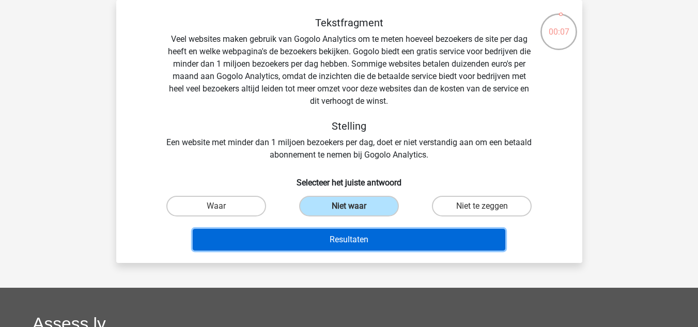
click at [376, 237] on button "Resultaten" at bounding box center [349, 240] width 312 height 22
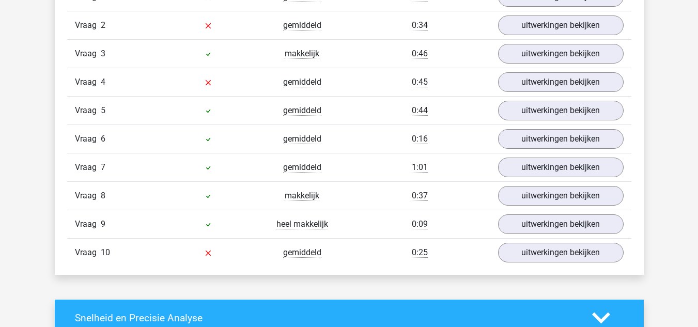
scroll to position [907, 0]
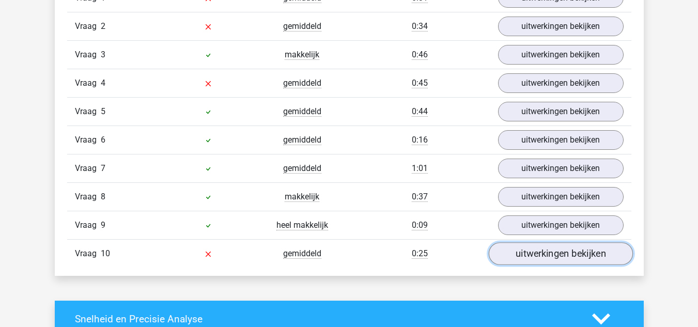
click at [518, 259] on link "uitwerkingen bekijken" at bounding box center [560, 253] width 144 height 23
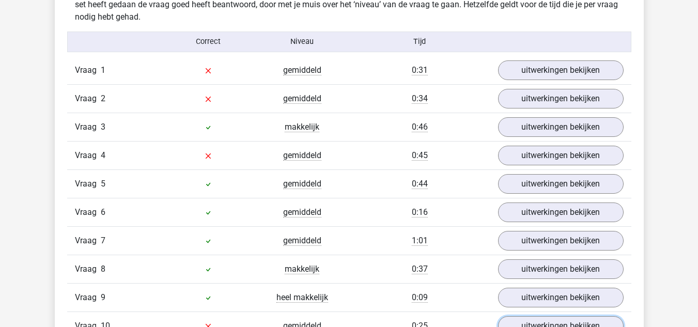
scroll to position [834, 0]
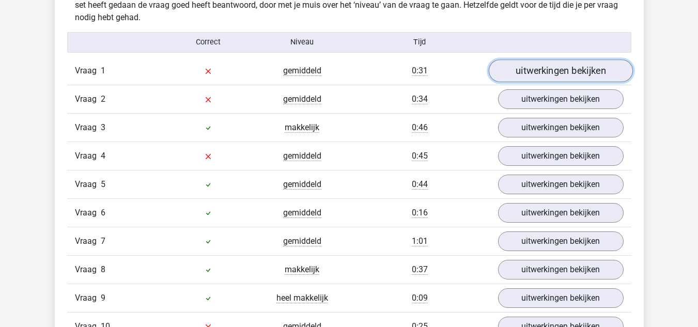
click at [527, 65] on link "uitwerkingen bekijken" at bounding box center [560, 70] width 144 height 23
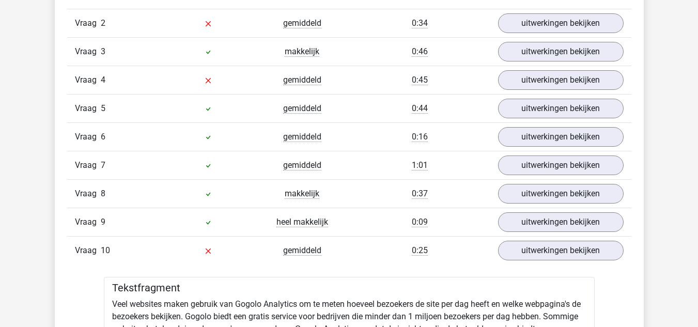
scroll to position [1484, 0]
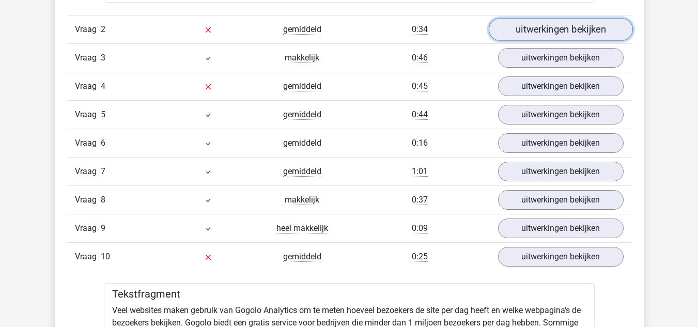
click at [526, 26] on link "uitwerkingen bekijken" at bounding box center [560, 29] width 144 height 23
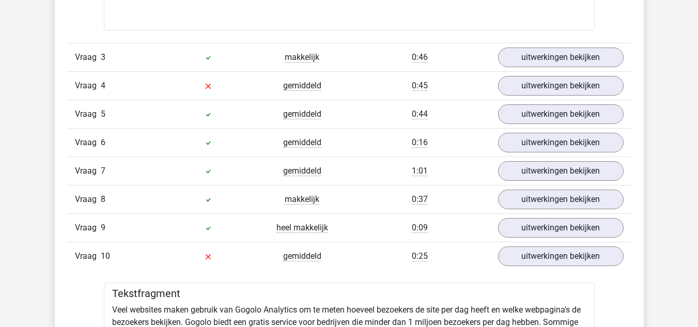
scroll to position [2058, 0]
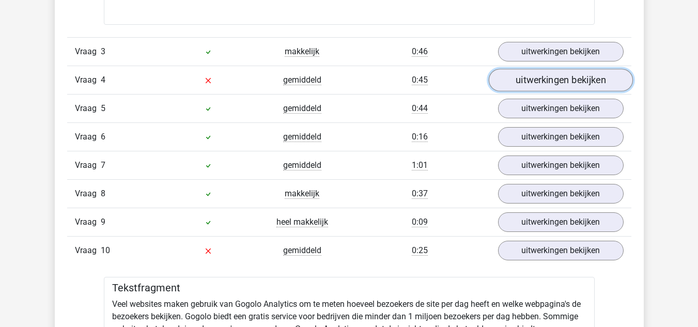
click at [499, 76] on link "uitwerkingen bekijken" at bounding box center [560, 80] width 144 height 23
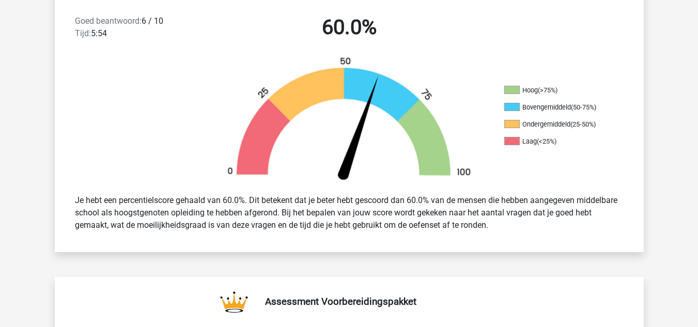
scroll to position [0, 0]
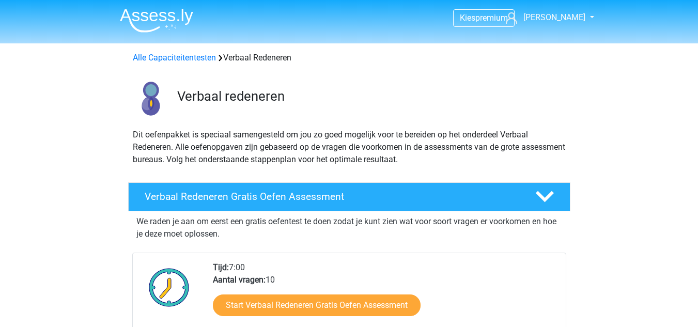
scroll to position [784, 0]
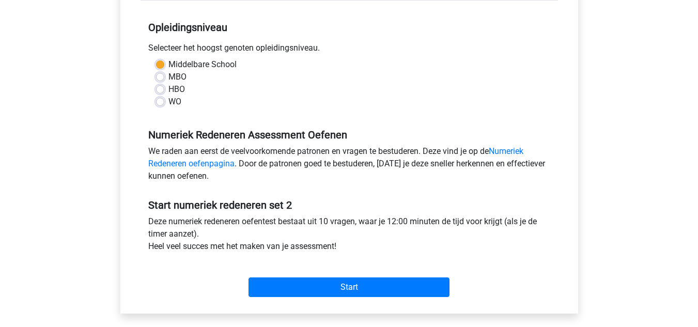
scroll to position [221, 0]
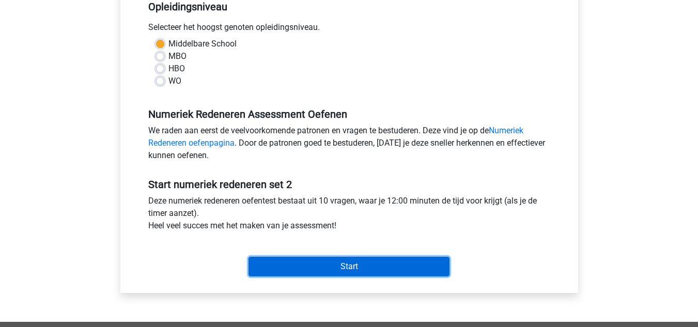
click at [292, 259] on input "Start" at bounding box center [348, 267] width 201 height 20
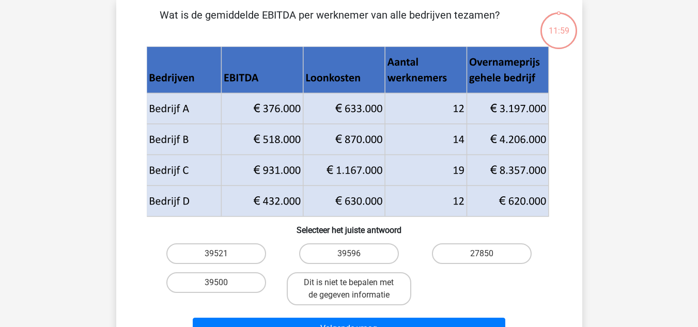
scroll to position [49, 0]
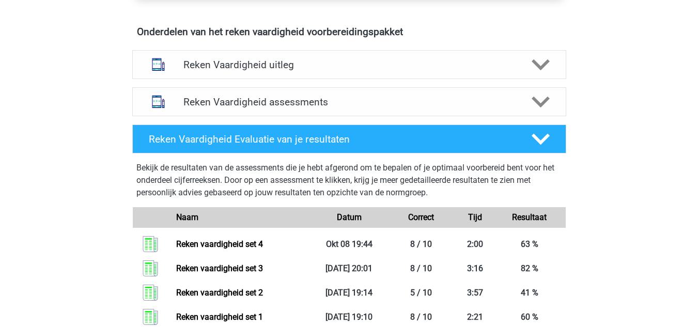
scroll to position [593, 0]
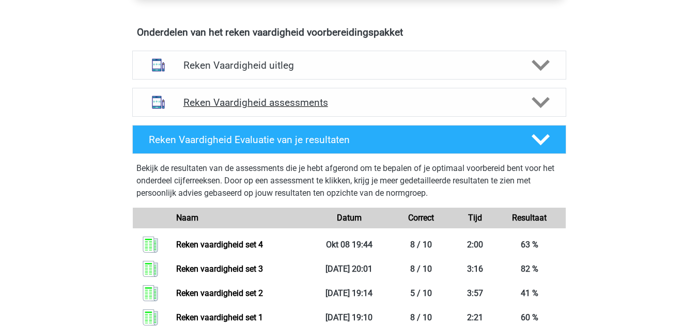
click at [216, 106] on h4 "Reken Vaardigheid assessments" at bounding box center [348, 103] width 331 height 12
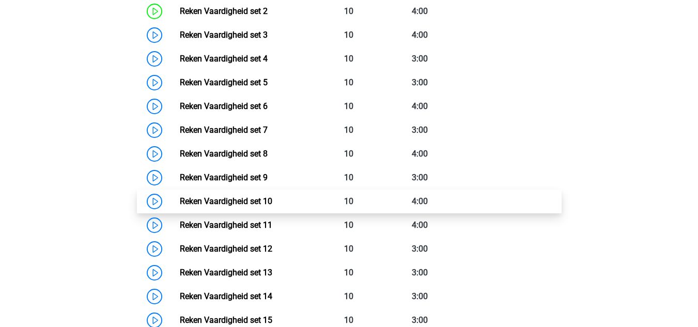
scroll to position [800, 0]
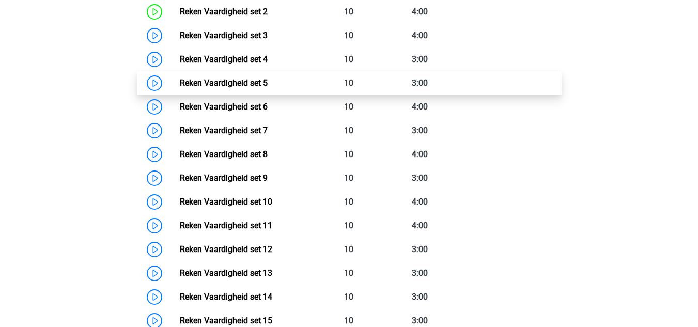
click at [180, 83] on link "Reken Vaardigheid set 5" at bounding box center [224, 83] width 88 height 10
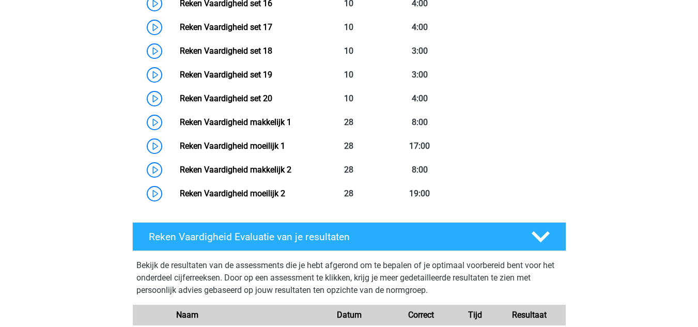
scroll to position [1401, 0]
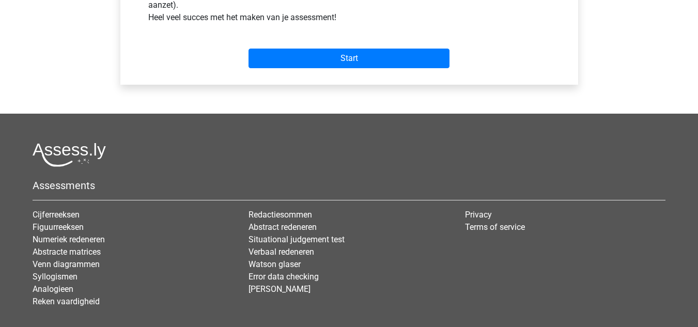
scroll to position [434, 0]
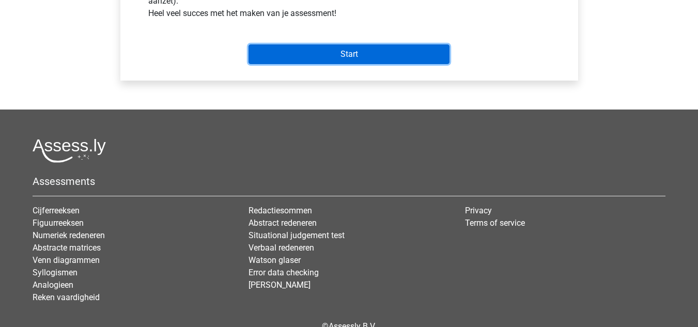
click at [329, 53] on input "Start" at bounding box center [348, 54] width 201 height 20
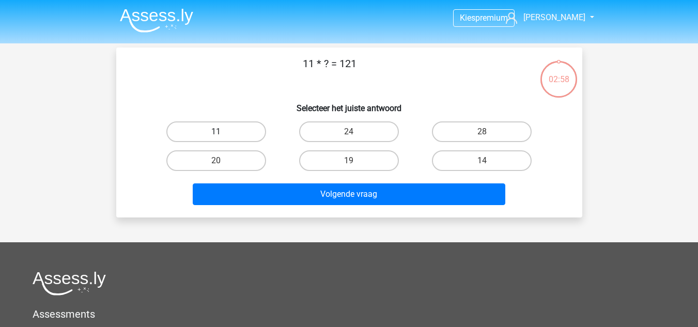
click at [243, 130] on label "11" at bounding box center [216, 131] width 100 height 21
click at [223, 132] on input "11" at bounding box center [219, 135] width 7 height 7
radio input "true"
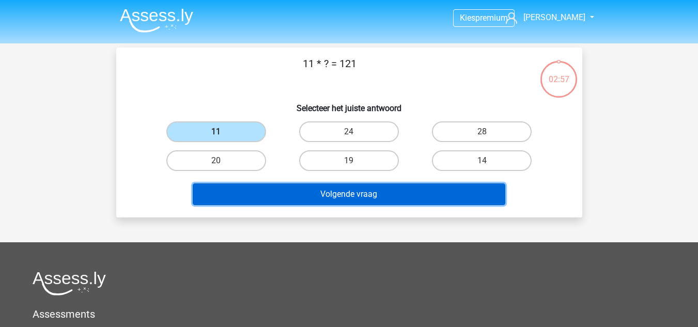
click at [303, 189] on button "Volgende vraag" at bounding box center [349, 194] width 312 height 22
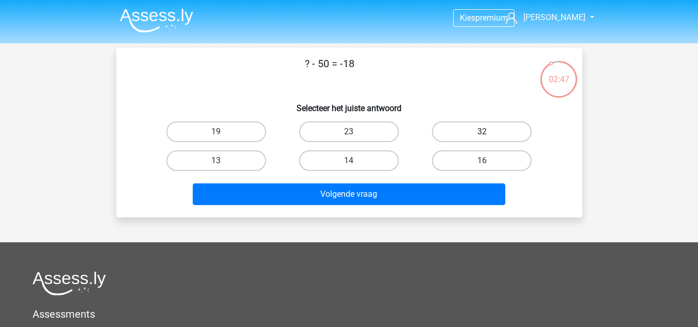
click at [474, 132] on label "32" at bounding box center [482, 131] width 100 height 21
click at [482, 132] on input "32" at bounding box center [485, 135] width 7 height 7
radio input "true"
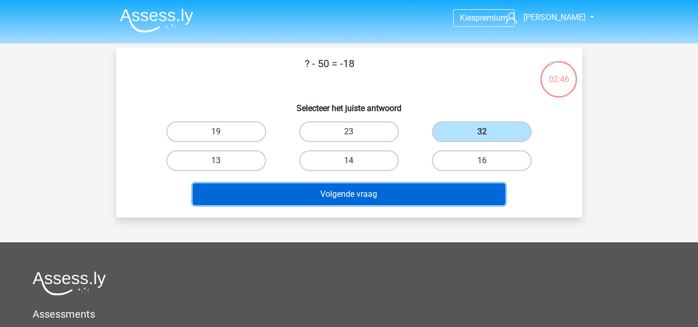
click at [398, 188] on button "Volgende vraag" at bounding box center [349, 194] width 312 height 22
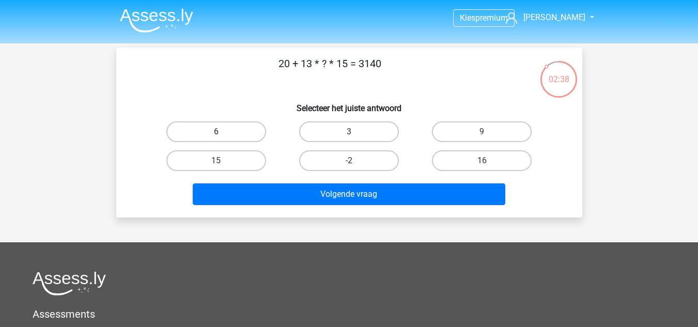
click at [242, 130] on label "6" at bounding box center [216, 131] width 100 height 21
click at [223, 132] on input "6" at bounding box center [219, 135] width 7 height 7
radio input "true"
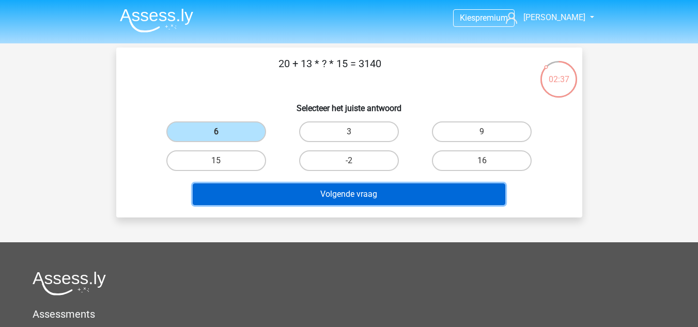
click at [371, 187] on button "Volgende vraag" at bounding box center [349, 194] width 312 height 22
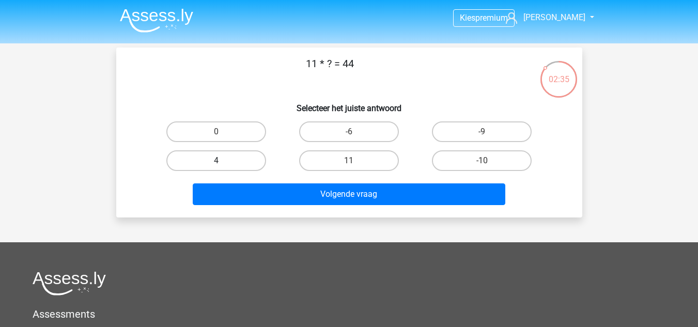
click at [251, 162] on label "4" at bounding box center [216, 160] width 100 height 21
click at [223, 162] on input "4" at bounding box center [219, 164] width 7 height 7
radio input "true"
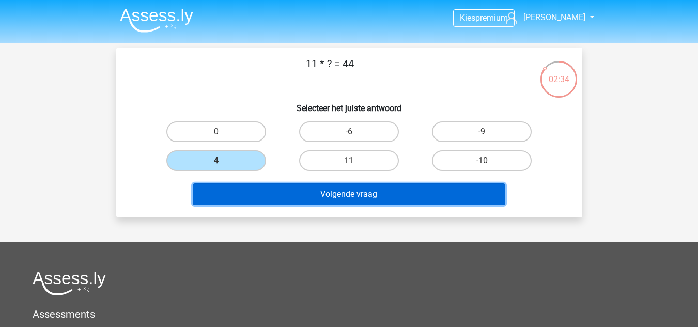
click at [328, 199] on button "Volgende vraag" at bounding box center [349, 194] width 312 height 22
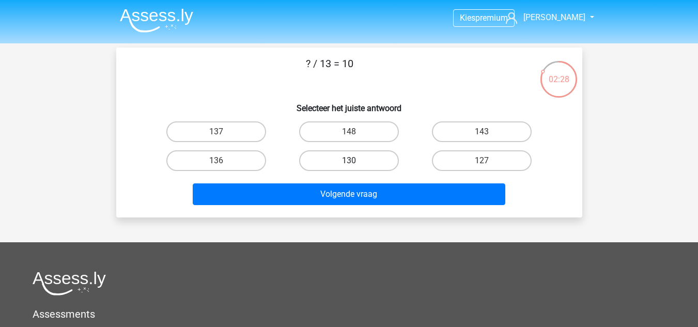
click at [365, 164] on label "130" at bounding box center [349, 160] width 100 height 21
click at [355, 164] on input "130" at bounding box center [352, 164] width 7 height 7
radio input "true"
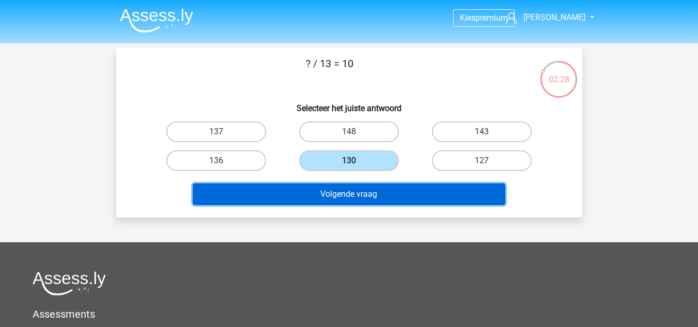
click at [382, 196] on button "Volgende vraag" at bounding box center [349, 194] width 312 height 22
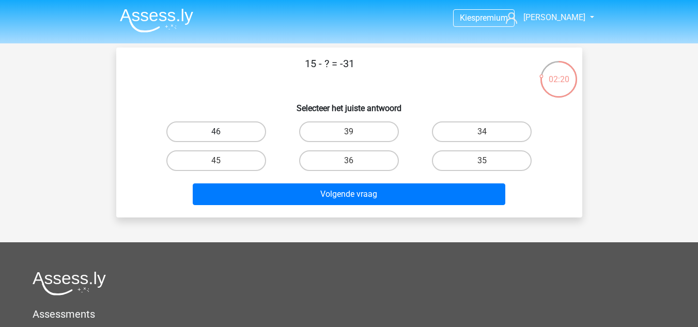
click at [231, 128] on label "46" at bounding box center [216, 131] width 100 height 21
click at [223, 132] on input "46" at bounding box center [219, 135] width 7 height 7
radio input "true"
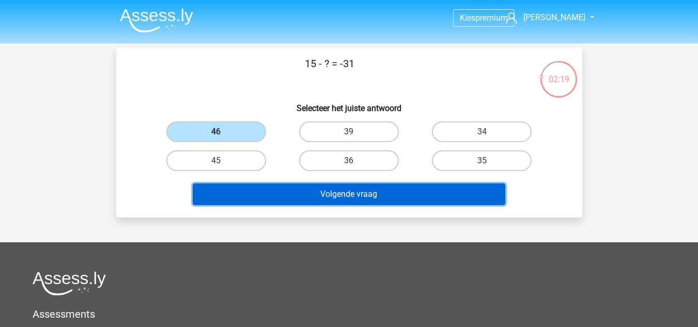
click at [331, 189] on button "Volgende vraag" at bounding box center [349, 194] width 312 height 22
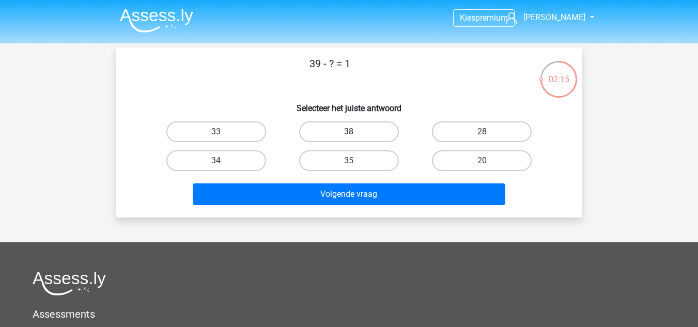
click at [358, 138] on label "38" at bounding box center [349, 131] width 100 height 21
click at [355, 138] on input "38" at bounding box center [352, 135] width 7 height 7
radio input "true"
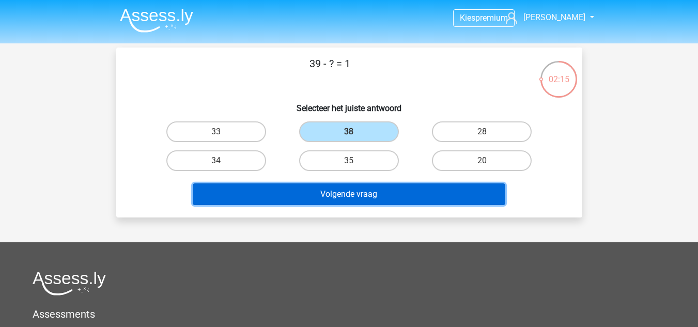
click at [380, 193] on button "Volgende vraag" at bounding box center [349, 194] width 312 height 22
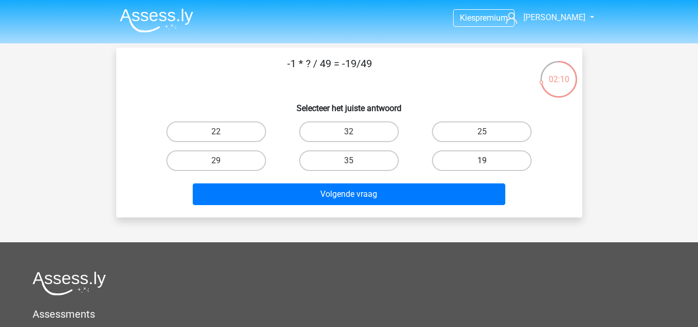
click at [463, 158] on label "19" at bounding box center [482, 160] width 100 height 21
click at [482, 161] on input "19" at bounding box center [485, 164] width 7 height 7
radio input "true"
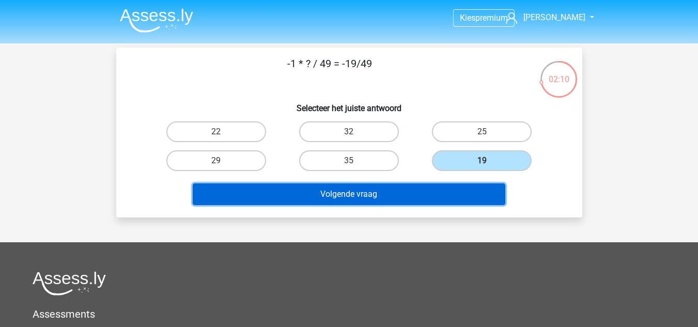
click at [388, 196] on button "Volgende vraag" at bounding box center [349, 194] width 312 height 22
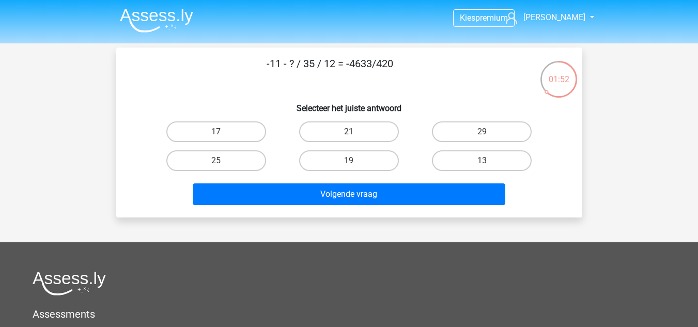
click at [365, 128] on label "21" at bounding box center [349, 131] width 100 height 21
click at [355, 132] on input "21" at bounding box center [352, 135] width 7 height 7
radio input "true"
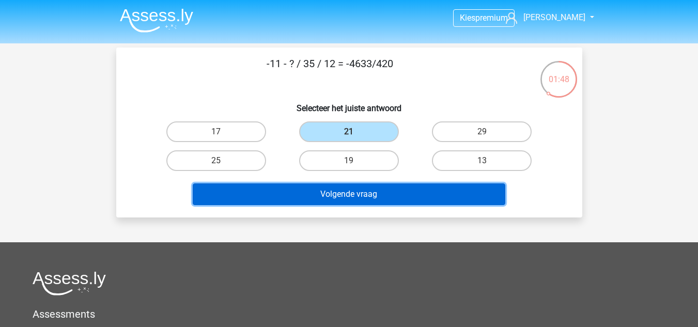
click at [402, 196] on button "Volgende vraag" at bounding box center [349, 194] width 312 height 22
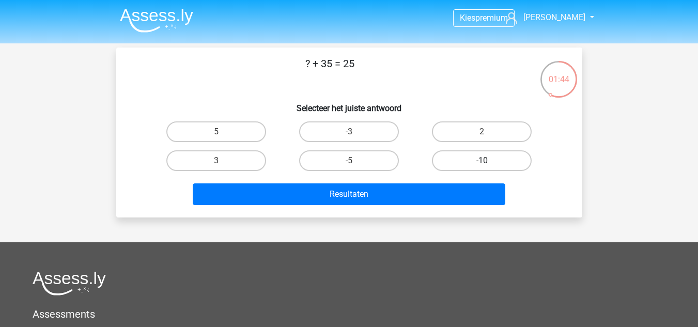
click at [484, 159] on label "-10" at bounding box center [482, 160] width 100 height 21
click at [484, 161] on input "-10" at bounding box center [485, 164] width 7 height 7
radio input "true"
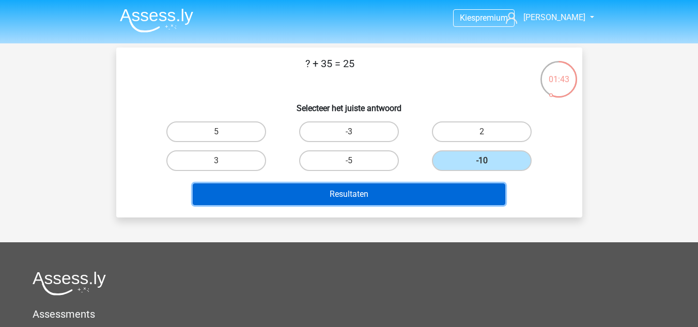
click at [412, 185] on button "Resultaten" at bounding box center [349, 194] width 312 height 22
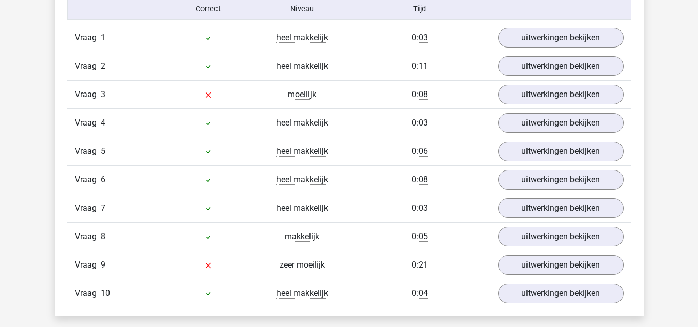
scroll to position [867, 0]
click at [535, 265] on link "uitwerkingen bekijken" at bounding box center [560, 264] width 144 height 23
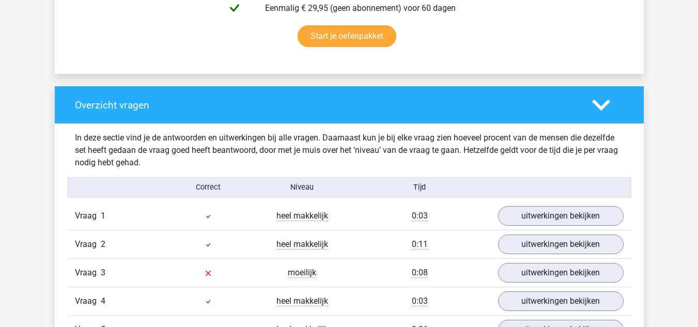
scroll to position [688, 0]
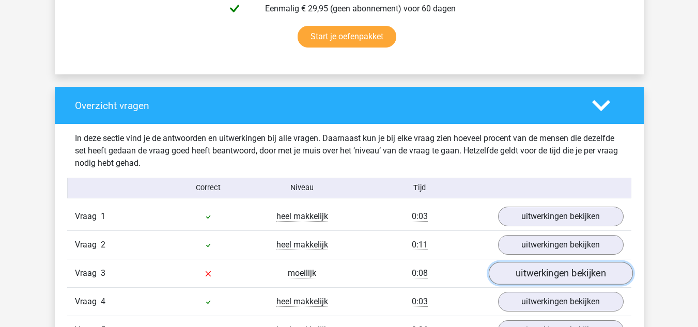
click at [502, 275] on link "uitwerkingen bekijken" at bounding box center [560, 273] width 144 height 23
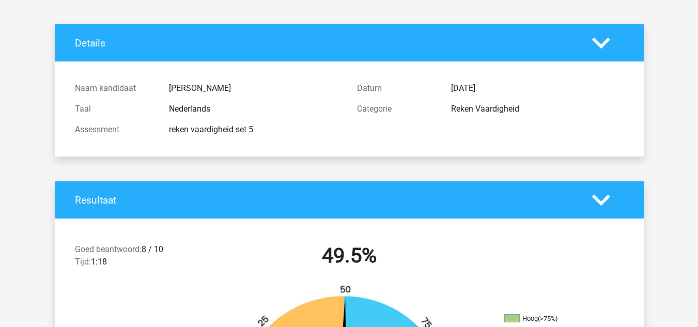
scroll to position [0, 0]
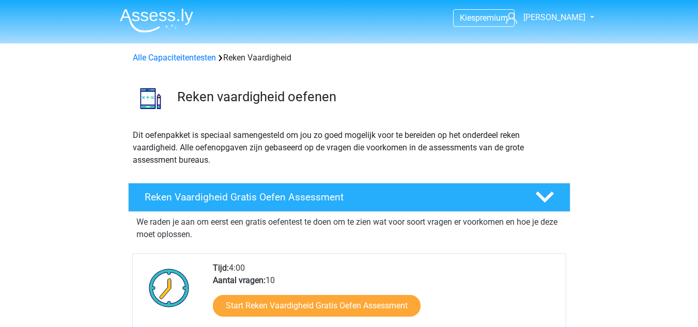
scroll to position [754, 0]
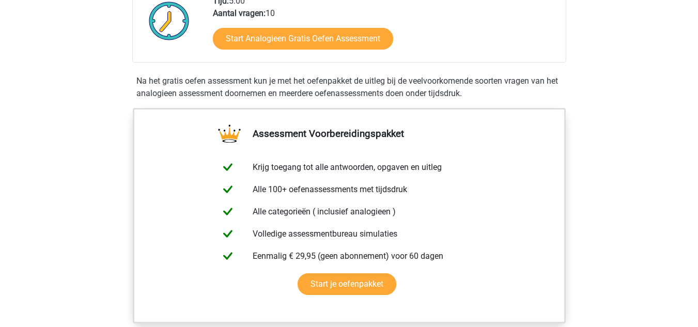
scroll to position [286, 0]
